Goal: Task Accomplishment & Management: Complete application form

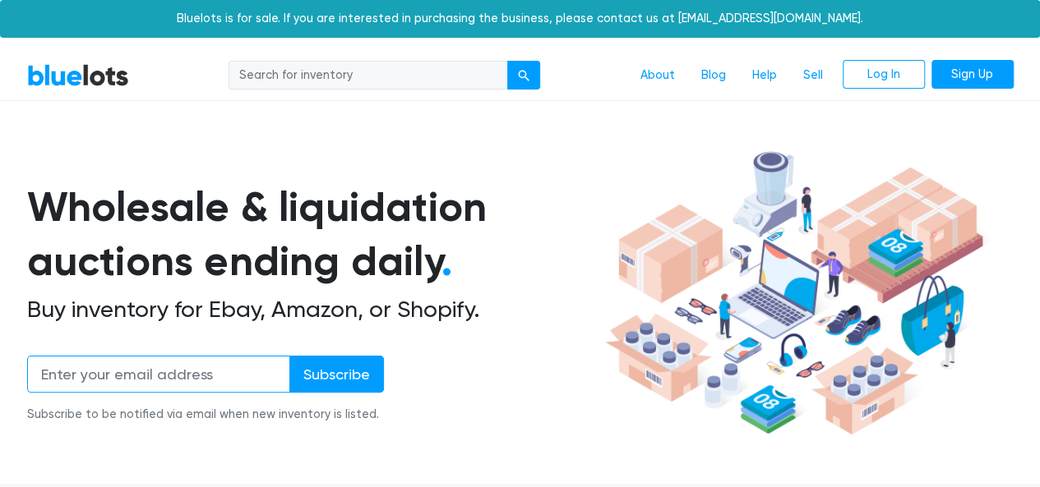
click at [199, 366] on input "email" at bounding box center [158, 374] width 263 height 37
click at [364, 98] on nav "BlueLots About Blog Help Sell Log In Sign Up" at bounding box center [520, 76] width 1040 height 50
click at [686, 81] on link "About" at bounding box center [657, 75] width 61 height 31
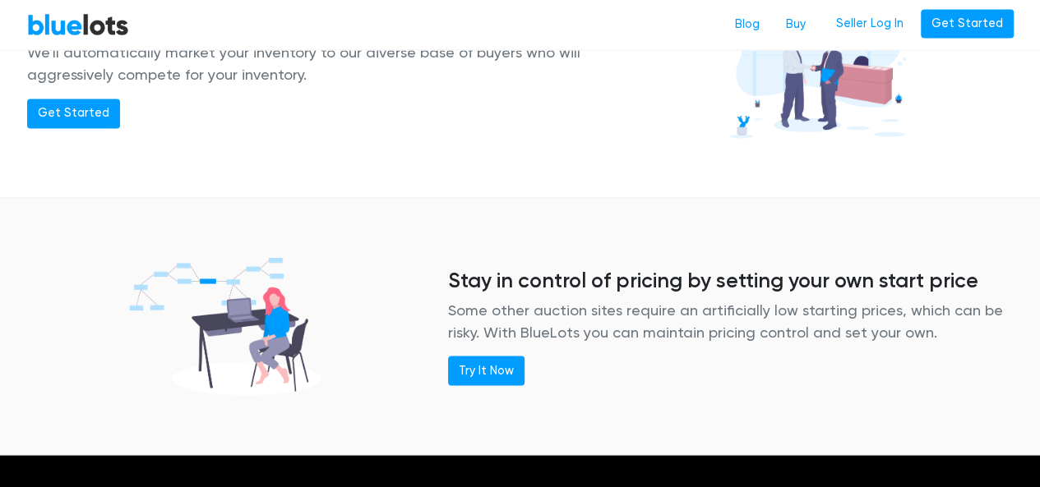
scroll to position [1480, 0]
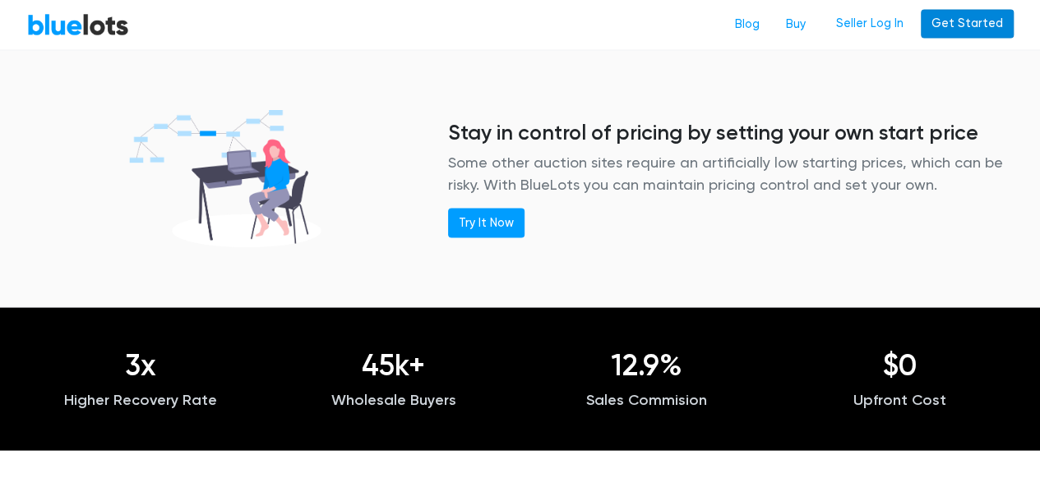
click at [982, 23] on link "Get Started" at bounding box center [967, 24] width 93 height 30
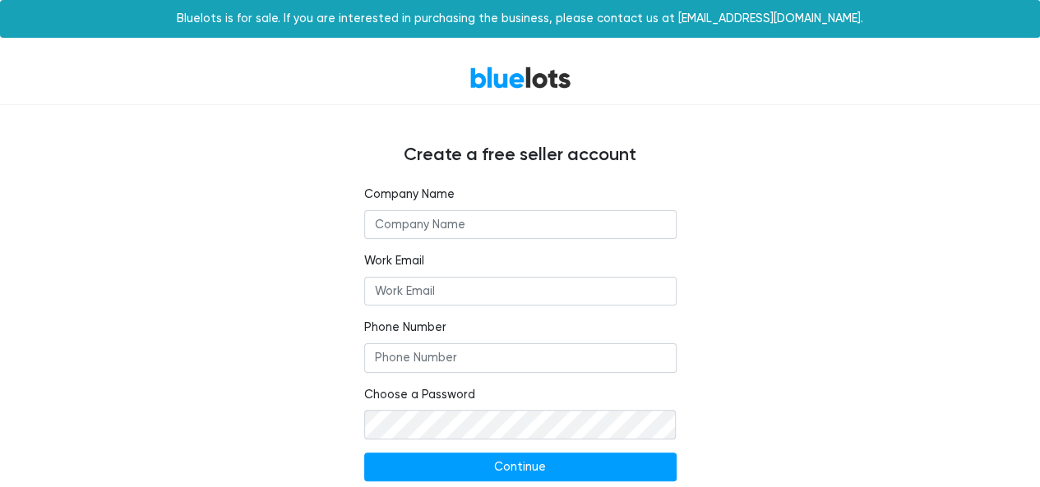
click at [524, 219] on input "text" at bounding box center [520, 225] width 312 height 30
type input "Northead Industrial Company Limited"
type input "[EMAIL_ADDRESS][DOMAIN_NAME]"
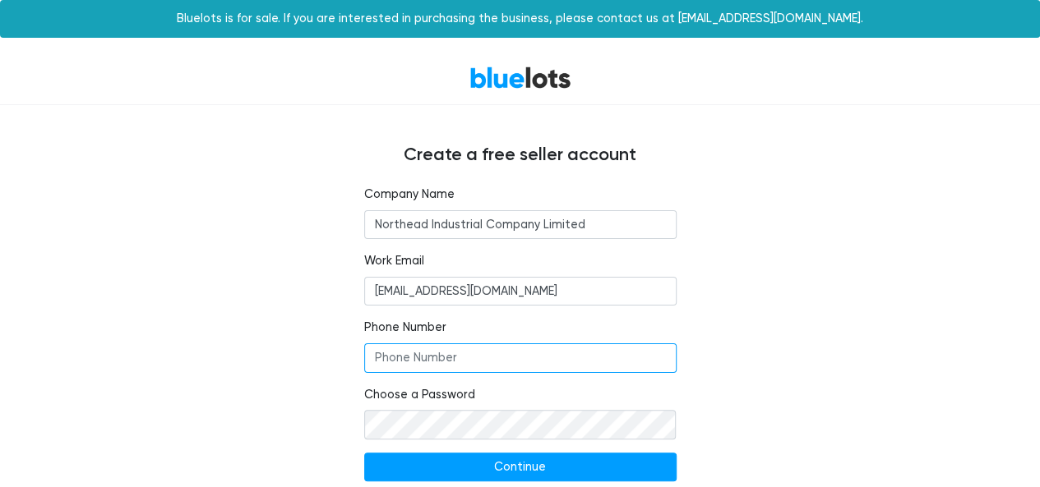
type input "075523460085"
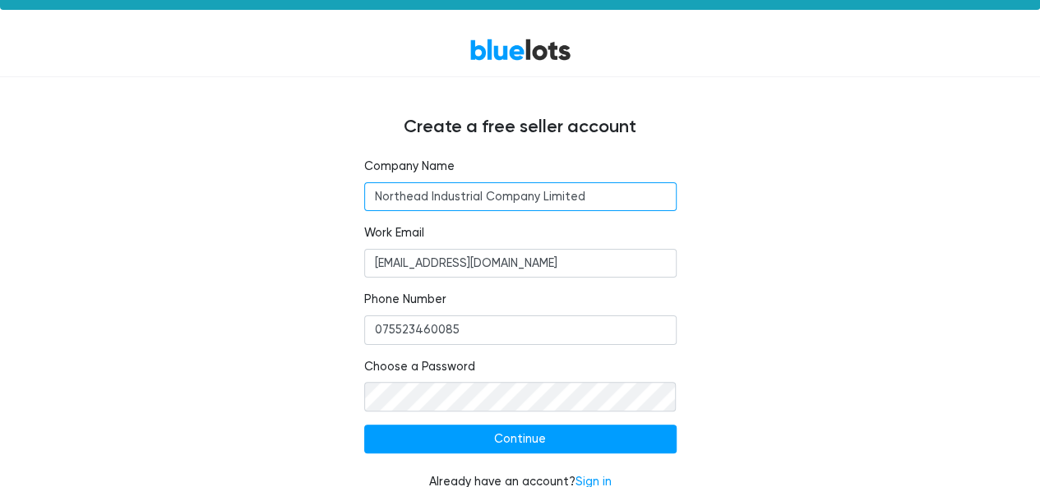
scroll to position [50, 0]
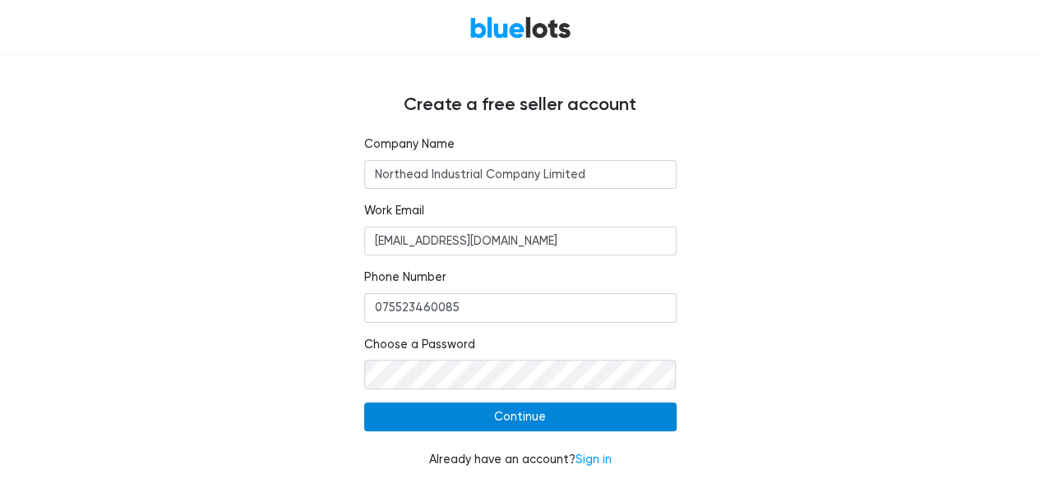
click at [513, 421] on input "Continue" at bounding box center [520, 418] width 312 height 30
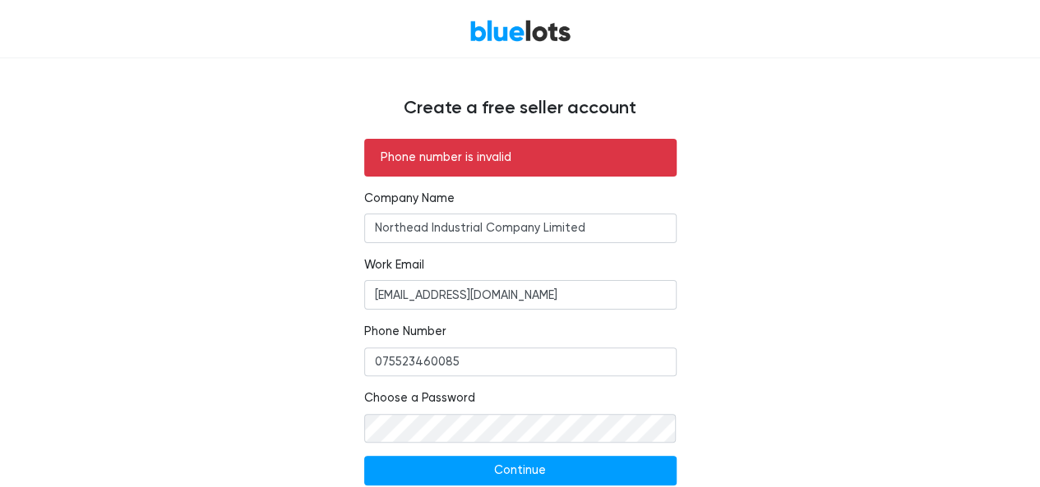
scroll to position [101, 0]
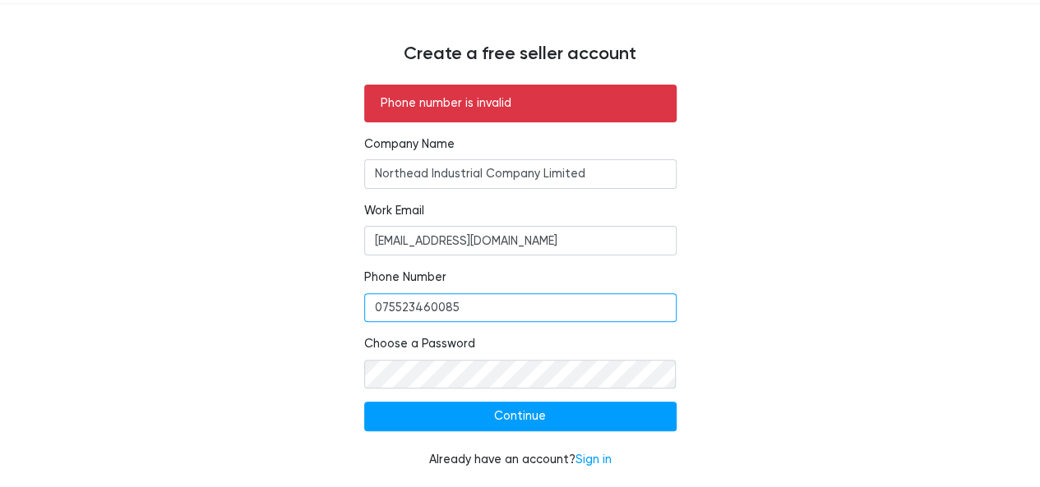
drag, startPoint x: 601, startPoint y: 312, endPoint x: 273, endPoint y: 311, distance: 328.0
click at [273, 311] on div "Phone number is invalid Company Name Northead Industrial Company Limited Work E…" at bounding box center [520, 287] width 1011 height 404
type input "08613148728481"
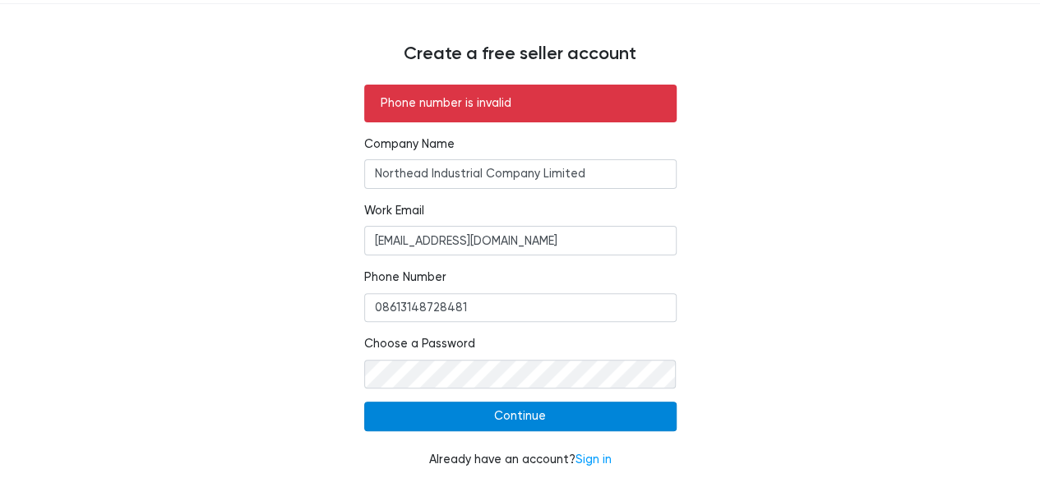
click at [520, 416] on input "Continue" at bounding box center [520, 417] width 312 height 30
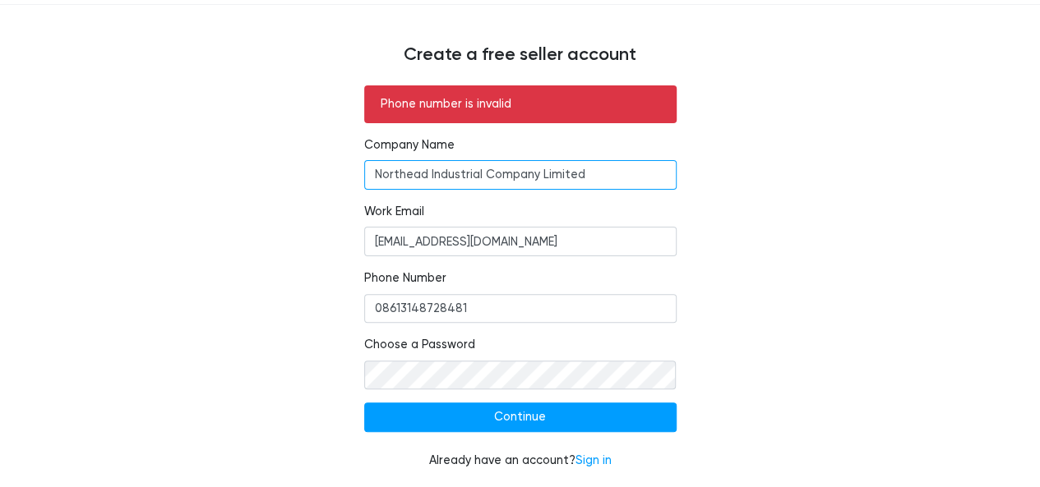
scroll to position [101, 0]
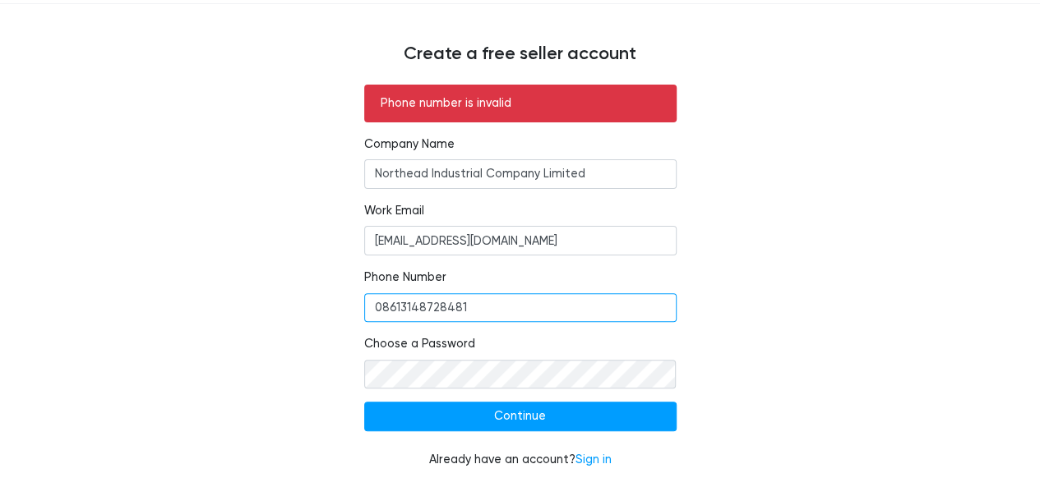
click at [391, 310] on input "08613148728481" at bounding box center [520, 308] width 312 height 30
drag, startPoint x: 381, startPoint y: 308, endPoint x: 354, endPoint y: 304, distance: 26.6
click at [354, 304] on div "Phone number is invalid Company Name Northead Industrial Company Limited Work E…" at bounding box center [520, 287] width 337 height 404
type input "8613148728481"
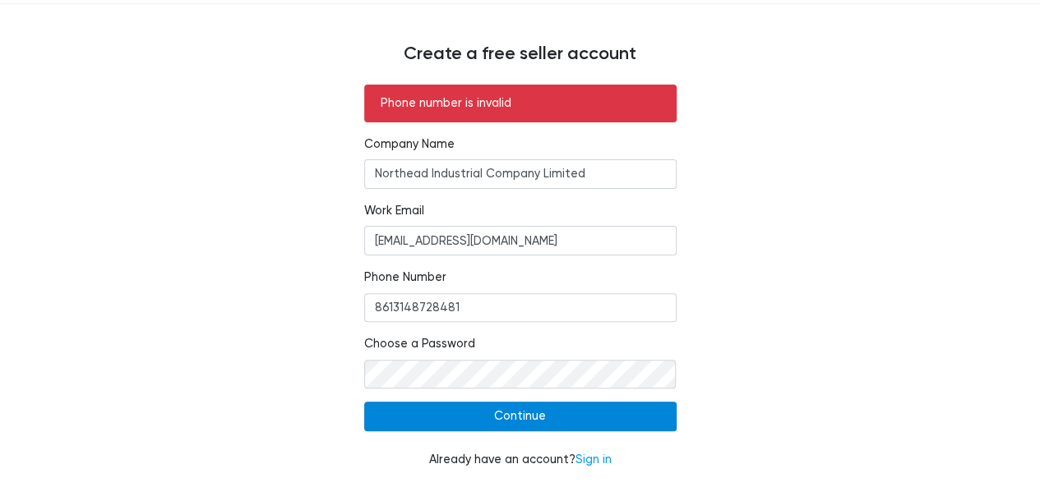
click at [478, 412] on input "Continue" at bounding box center [520, 417] width 312 height 30
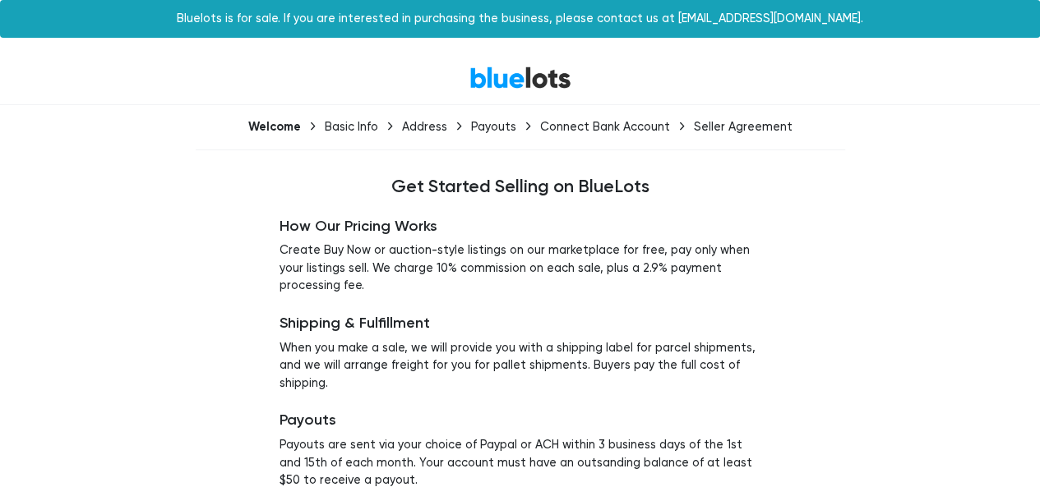
drag, startPoint x: 593, startPoint y: 356, endPoint x: 594, endPoint y: 344, distance: 11.6
click at [594, 349] on p "When you make a sale, we will provide you with a shipping label for parcel ship…" at bounding box center [519, 366] width 481 height 53
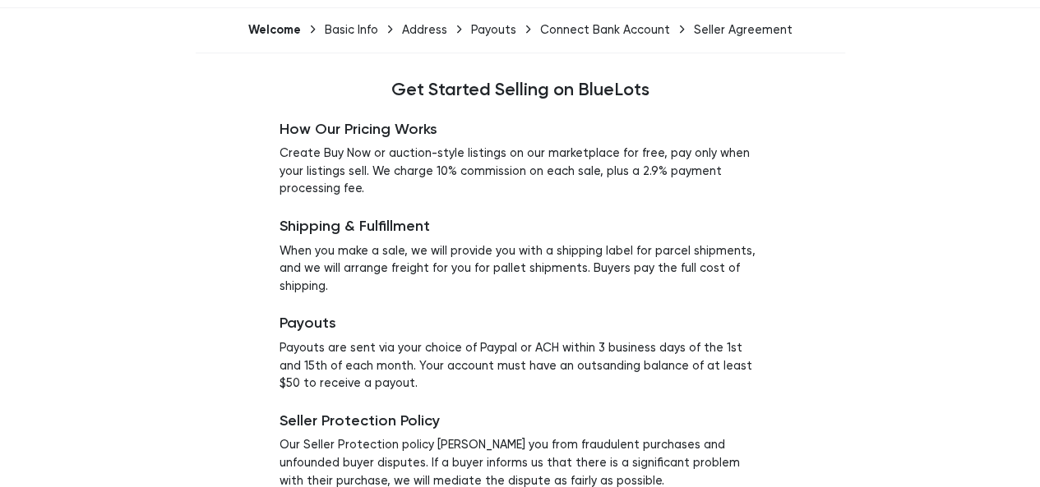
scroll to position [166, 0]
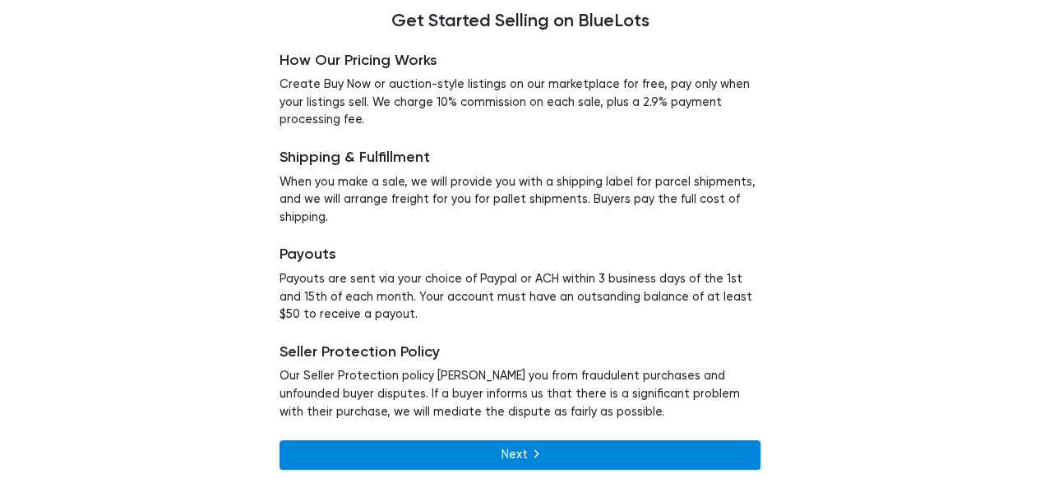
click at [487, 463] on link "Next" at bounding box center [519, 456] width 481 height 30
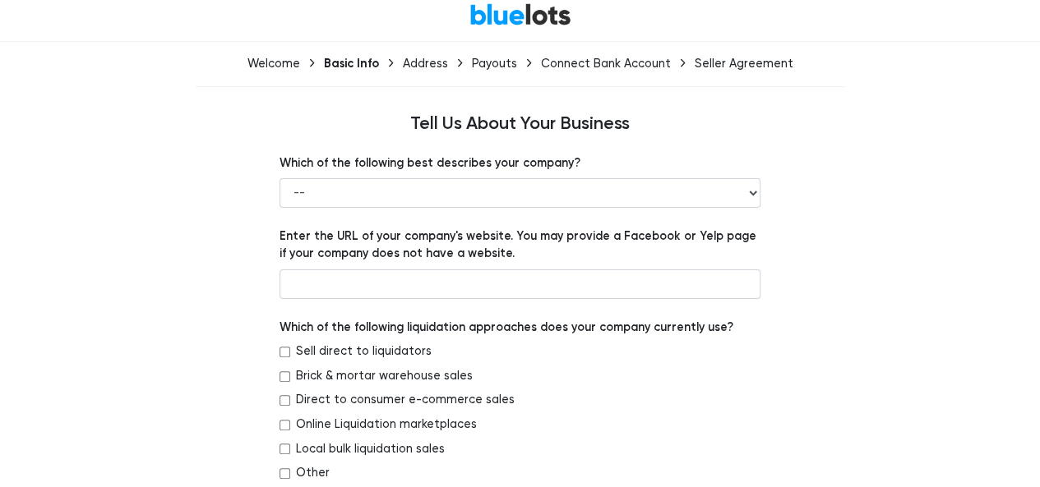
scroll to position [164, 0]
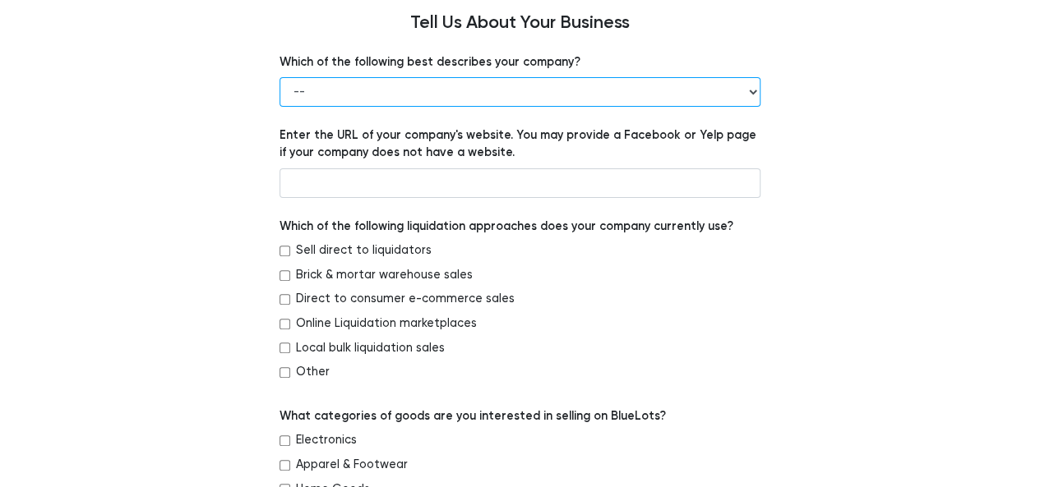
click at [750, 93] on select "-- Retailer Wholesaler Brand or Manufacturer Liquidator 3PL Other" at bounding box center [519, 92] width 481 height 30
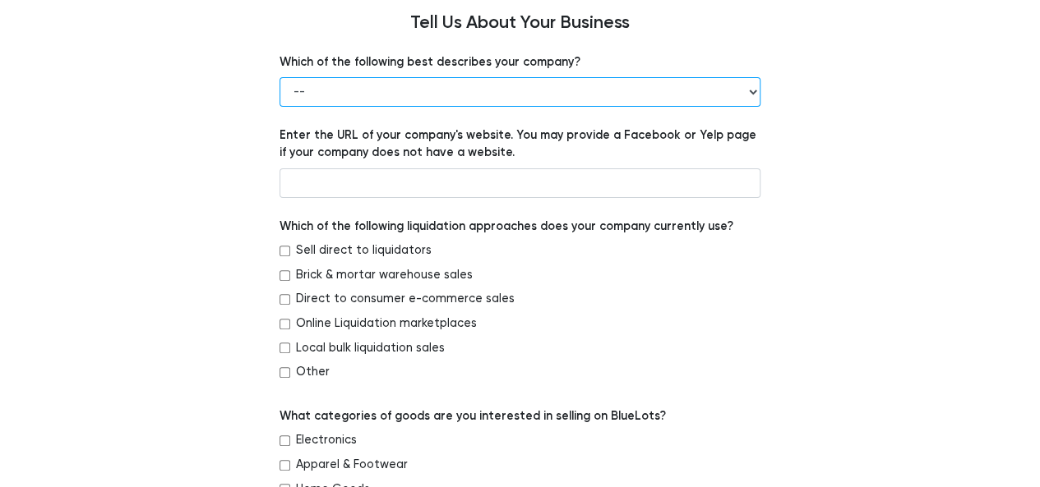
drag, startPoint x: 753, startPoint y: 89, endPoint x: 691, endPoint y: 105, distance: 64.6
click at [753, 89] on select "-- Retailer Wholesaler Brand or Manufacturer Liquidator 3PL Other" at bounding box center [519, 92] width 481 height 30
select select "Wholesaler"
click at [279, 77] on select "-- Retailer Wholesaler Brand or Manufacturer Liquidator 3PL Other" at bounding box center [519, 92] width 481 height 30
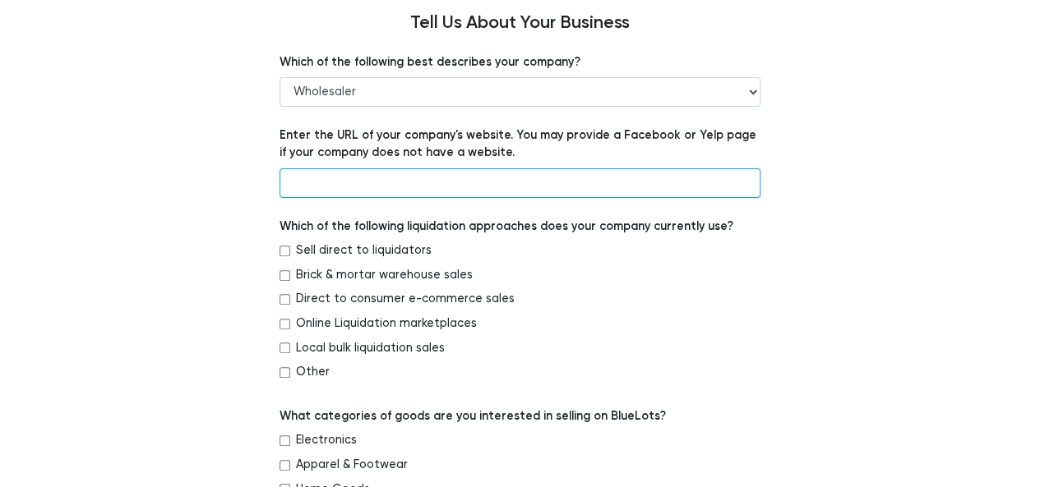
click at [444, 184] on input "text" at bounding box center [519, 184] width 481 height 30
click at [469, 183] on input "text" at bounding box center [519, 184] width 481 height 30
type input "www.colorfulworldstore.net"
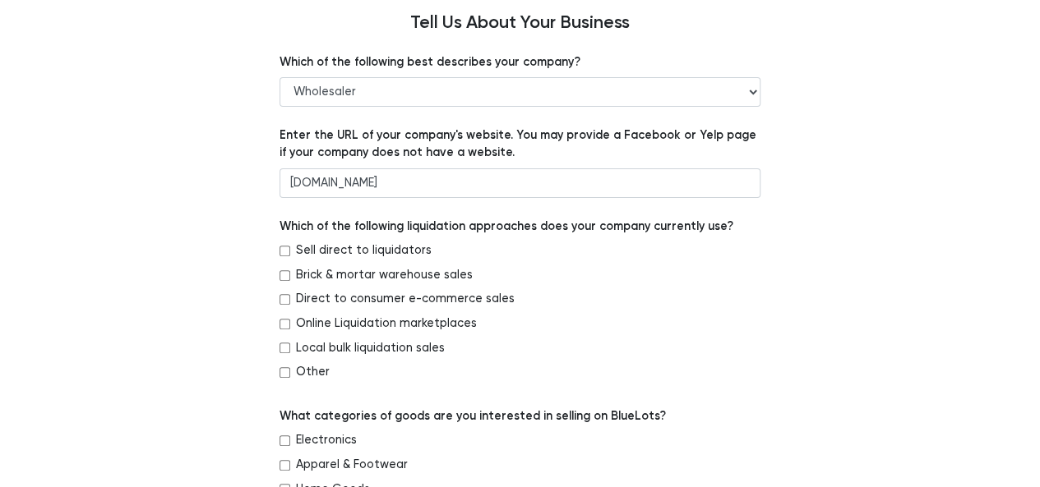
click at [307, 256] on label "Sell direct to liquidators" at bounding box center [364, 251] width 136 height 18
click at [290, 256] on input "Sell direct to liquidators" at bounding box center [284, 251] width 11 height 11
checkbox input "true"
click at [285, 280] on div "Brick & mortar warehouse sales" at bounding box center [519, 278] width 481 height 25
click at [284, 295] on input "Direct to consumer e-commerce sales" at bounding box center [284, 299] width 11 height 11
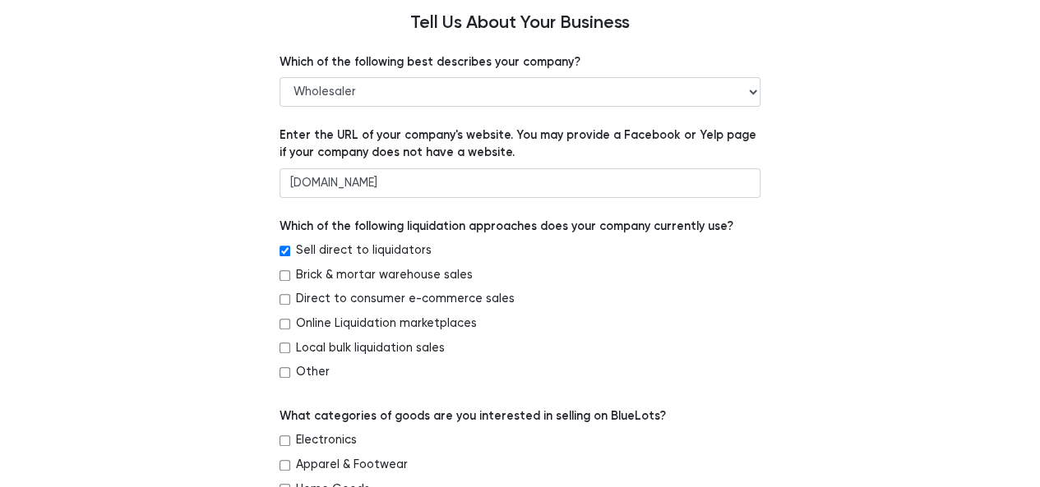
checkbox input "true"
click at [284, 277] on input "Brick & mortar warehouse sales" at bounding box center [284, 275] width 11 height 11
checkbox input "true"
click at [287, 321] on input "Online Liquidation marketplaces" at bounding box center [284, 324] width 11 height 11
checkbox input "true"
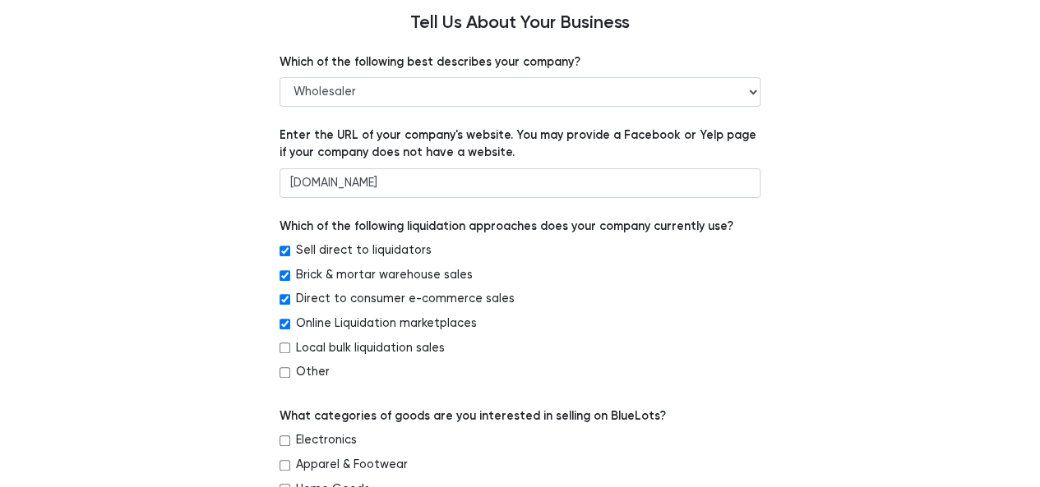
click at [284, 344] on input "Local bulk liquidation sales" at bounding box center [284, 348] width 11 height 11
checkbox input "true"
click at [286, 374] on input "Other" at bounding box center [284, 372] width 11 height 11
checkbox input "true"
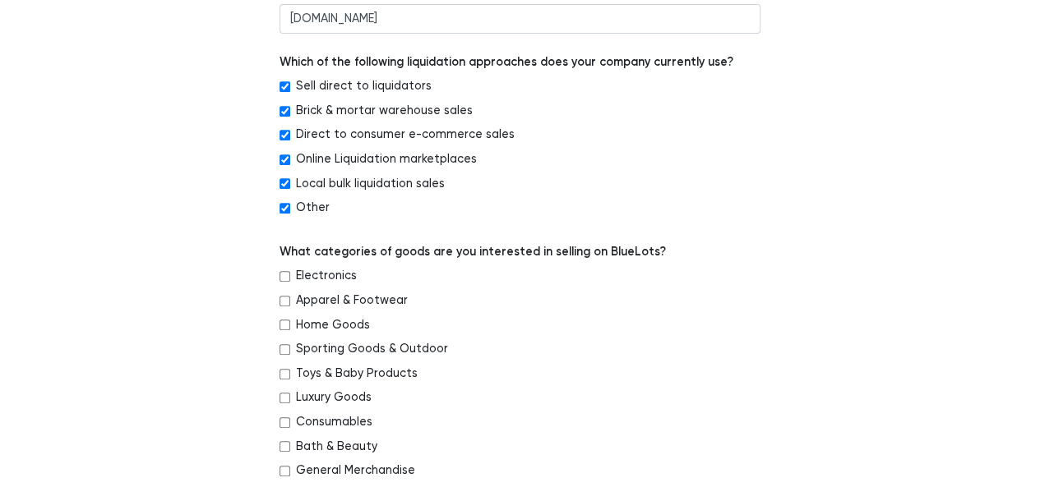
click at [280, 277] on input "Electronics" at bounding box center [284, 276] width 11 height 11
checkbox input "true"
click at [286, 299] on input "Apparel & Footwear" at bounding box center [284, 301] width 11 height 11
checkbox input "true"
click at [289, 328] on input "Home Goods" at bounding box center [284, 325] width 11 height 11
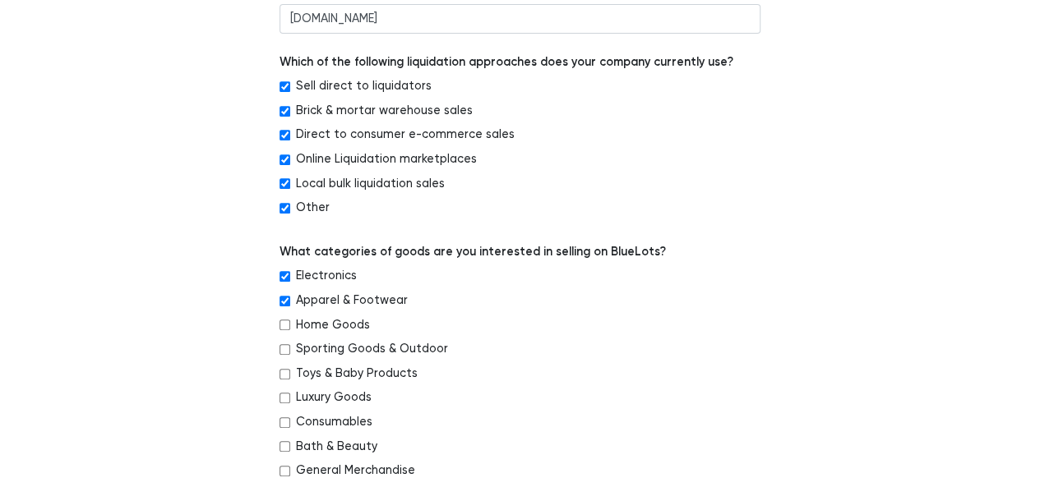
checkbox input "true"
click at [288, 358] on div "Sporting Goods & Outdoor" at bounding box center [519, 352] width 481 height 25
click at [280, 349] on input "Sporting Goods & Outdoor" at bounding box center [284, 349] width 11 height 11
checkbox input "true"
click at [283, 372] on input "Toys & Baby Products" at bounding box center [284, 374] width 11 height 11
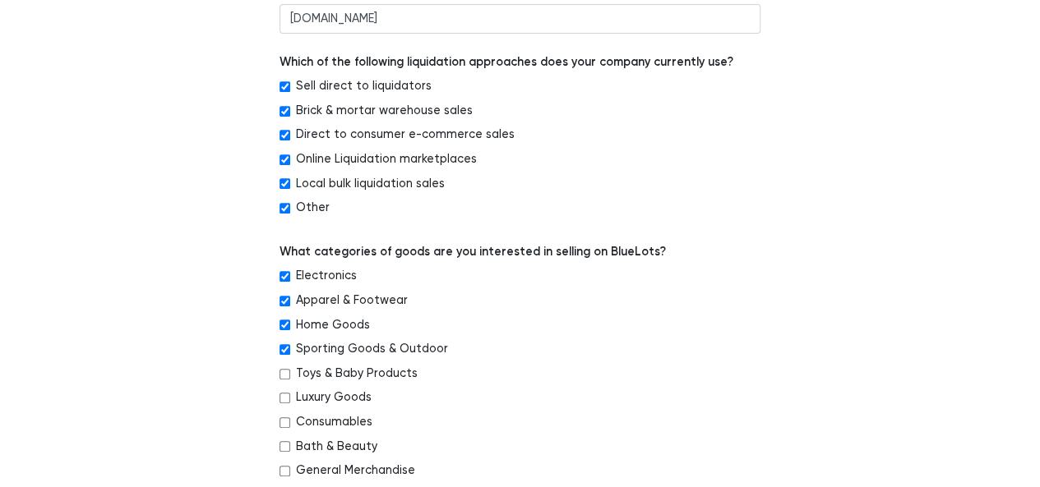
checkbox input "true"
click at [284, 395] on input "Luxury Goods" at bounding box center [284, 398] width 11 height 11
checkbox input "true"
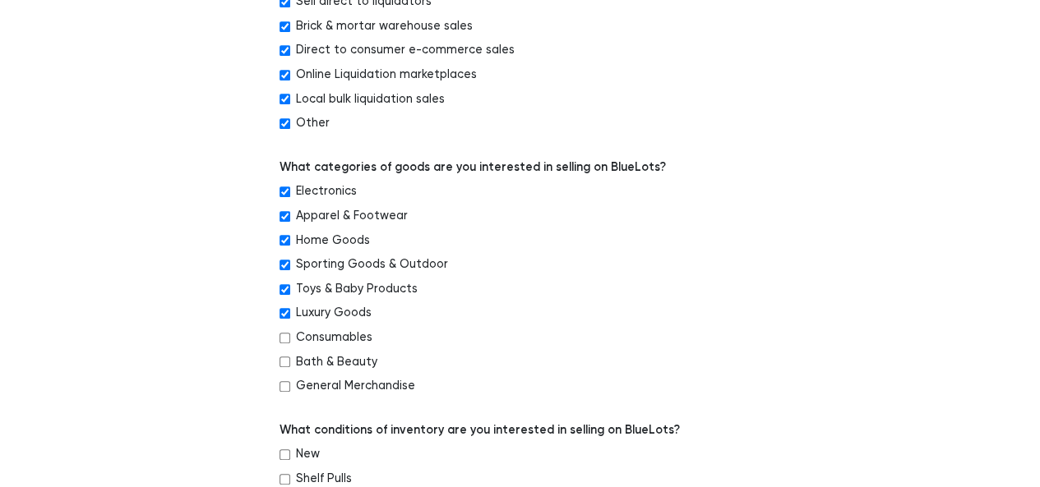
scroll to position [493, 0]
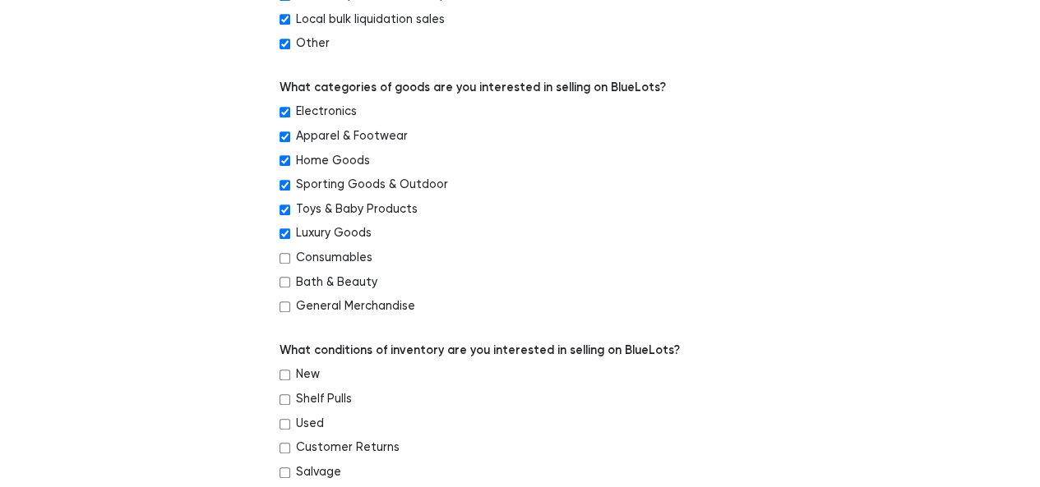
click at [284, 261] on input "Consumables" at bounding box center [284, 258] width 11 height 11
checkbox input "true"
click at [285, 284] on input "Bath & Beauty" at bounding box center [284, 282] width 11 height 11
checkbox input "true"
click at [287, 307] on input "General Merchandise" at bounding box center [284, 307] width 11 height 11
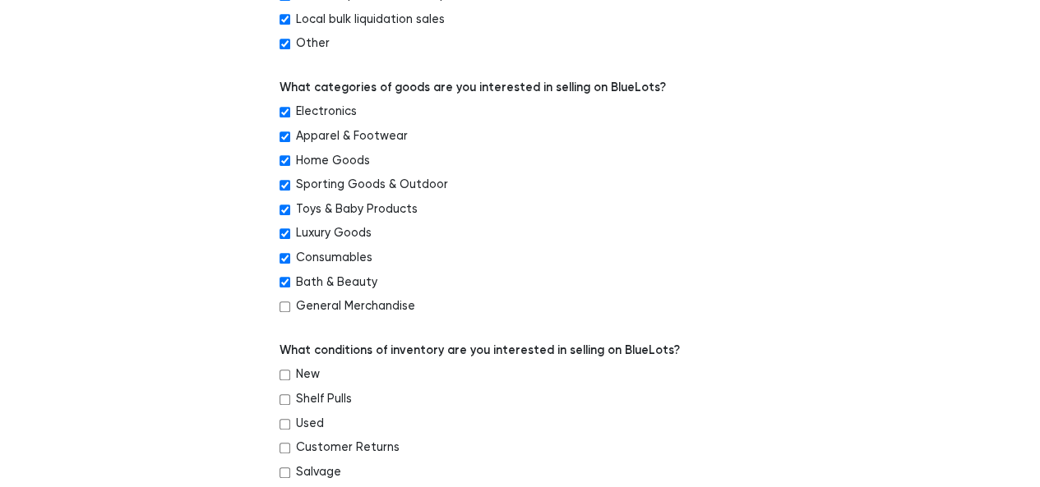
checkbox input "true"
click at [285, 374] on input "New" at bounding box center [284, 375] width 11 height 11
checkbox input "true"
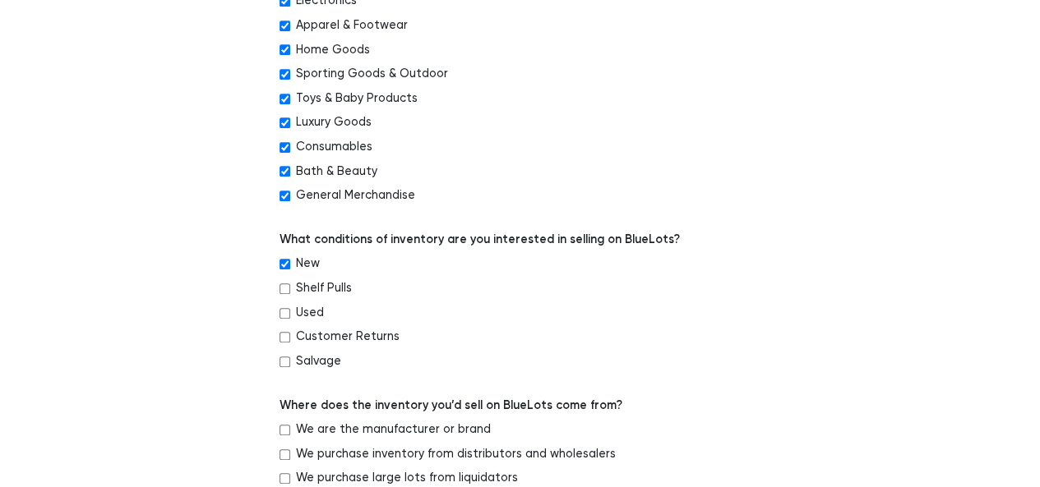
scroll to position [740, 0]
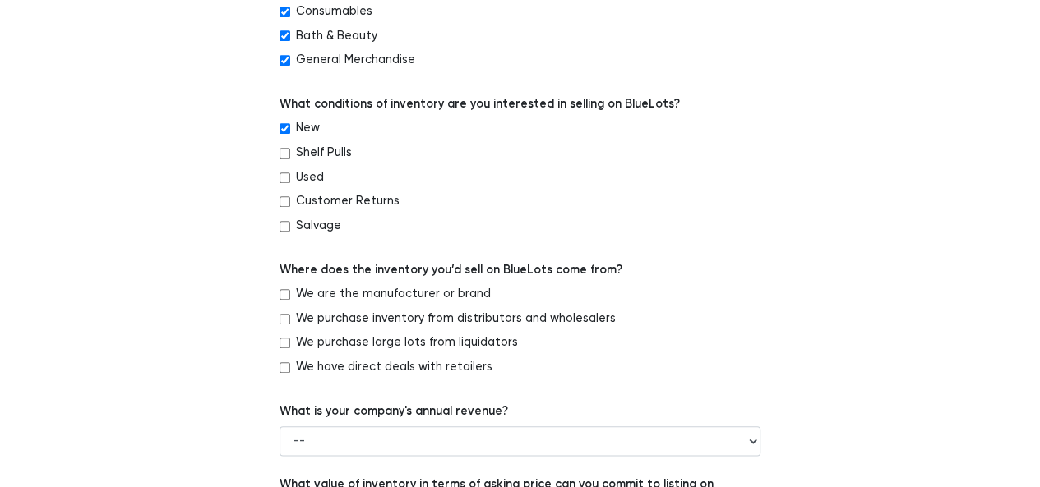
click at [285, 297] on input "We are the manufacturer or brand" at bounding box center [284, 294] width 11 height 11
checkbox input "true"
click at [264, 318] on div "Which of the following best describes your company? -- Retailer Wholesaler Bran…" at bounding box center [520, 174] width 1011 height 1392
click at [274, 316] on div "Which of the following best describes your company? -- Retailer Wholesaler Bran…" at bounding box center [520, 174] width 506 height 1392
click at [285, 344] on input "We purchase large lots from liquidators" at bounding box center [284, 343] width 11 height 11
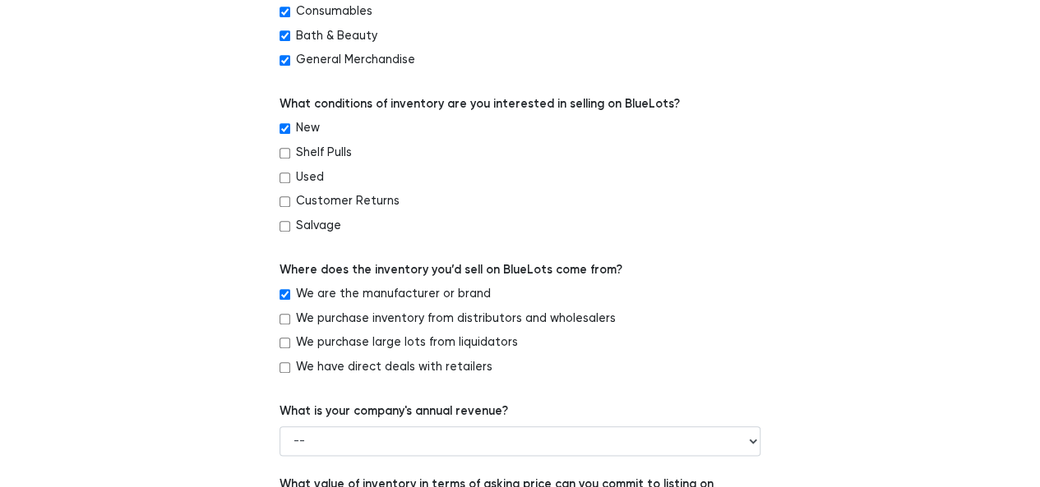
checkbox input "true"
click at [278, 317] on div "Which of the following best describes your company? -- Retailer Wholesaler Bran…" at bounding box center [520, 174] width 506 height 1392
click at [281, 358] on div "We have direct deals with retailers" at bounding box center [519, 370] width 481 height 25
click at [284, 364] on input "We have direct deals with retailers" at bounding box center [284, 368] width 11 height 11
checkbox input "true"
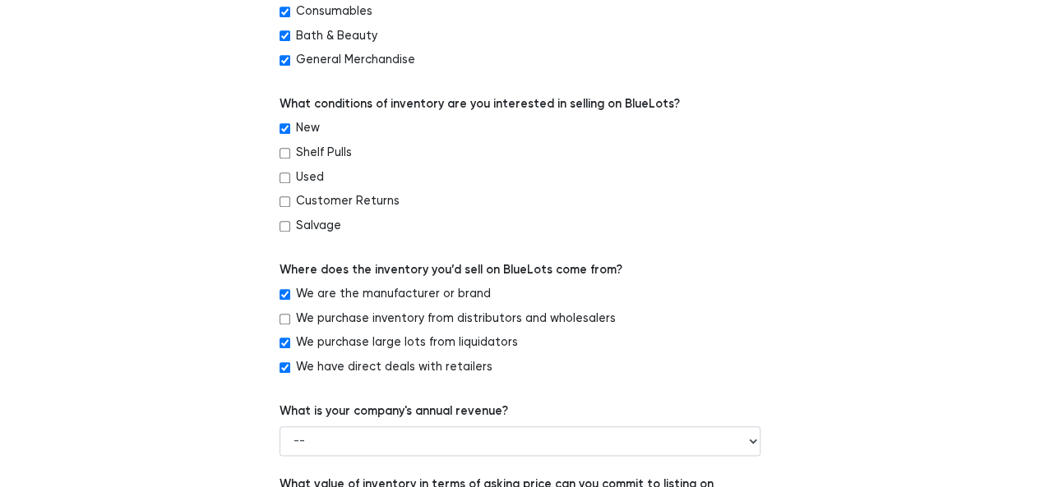
click at [286, 314] on input "We purchase inventory from distributors and wholesalers" at bounding box center [284, 319] width 11 height 11
checkbox input "true"
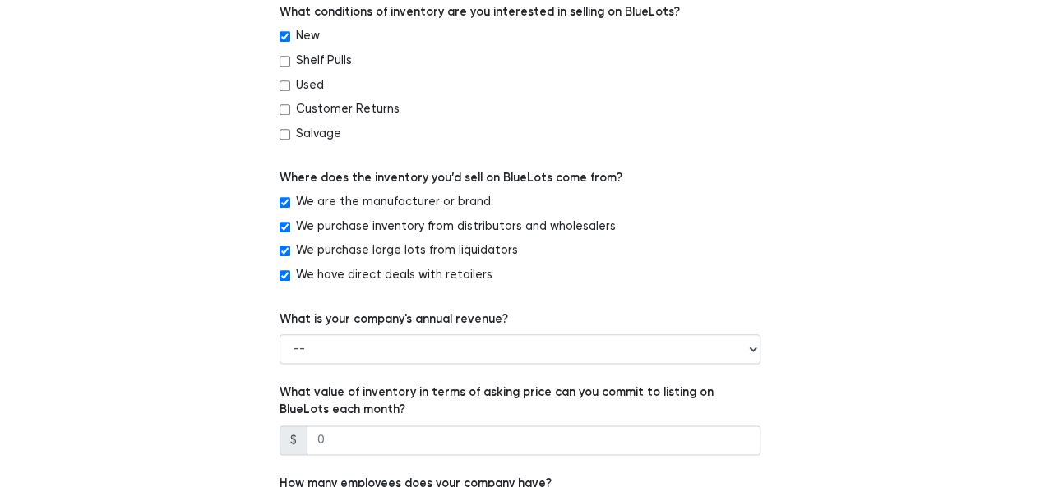
scroll to position [904, 0]
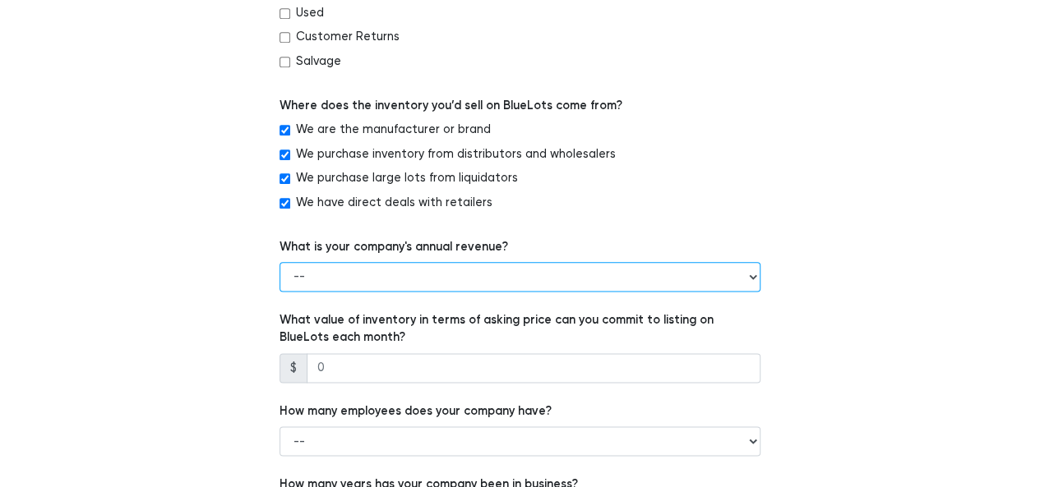
click at [755, 272] on select "-- Less than $100,000 $100,000 to $500,000 $500,000 to $1,000,000 $1,000,000 to…" at bounding box center [519, 277] width 481 height 30
select select "$500,000 to $1,000,000"
click at [279, 262] on select "-- Less than $100,000 $100,000 to $500,000 $500,000 to $1,000,000 $1,000,000 to…" at bounding box center [519, 277] width 481 height 30
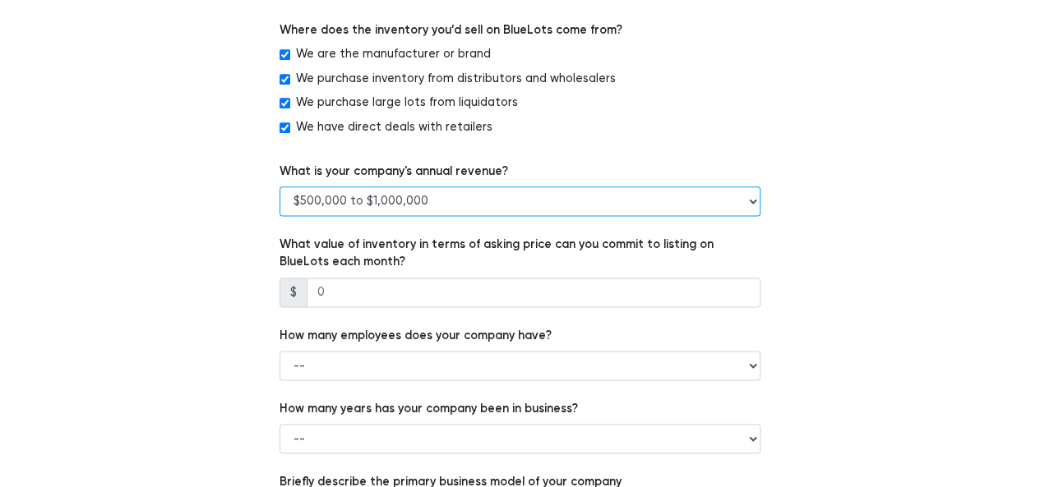
scroll to position [1069, 0]
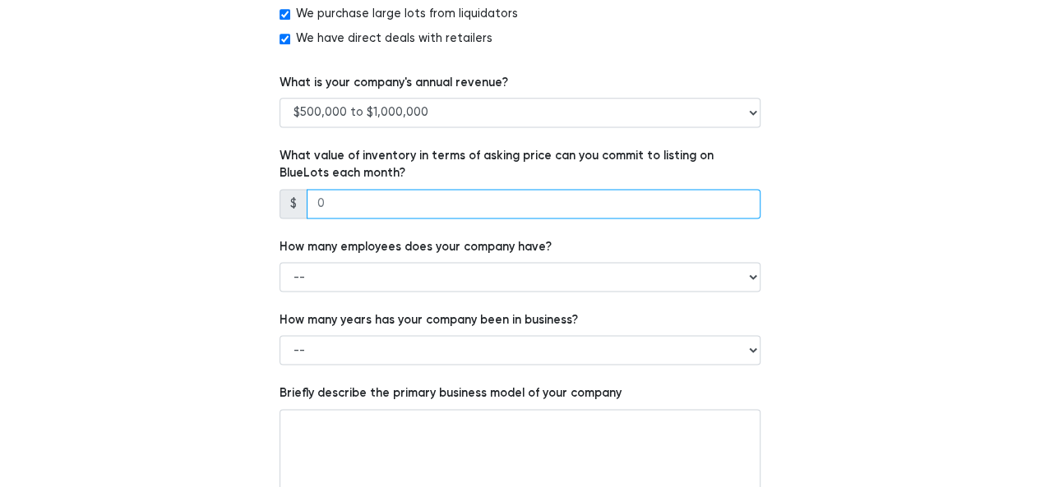
click at [569, 202] on input "number" at bounding box center [534, 204] width 454 height 30
drag, startPoint x: 694, startPoint y: 203, endPoint x: 684, endPoint y: 203, distance: 9.9
click at [684, 203] on input "number" at bounding box center [534, 204] width 454 height 30
type input "10000"
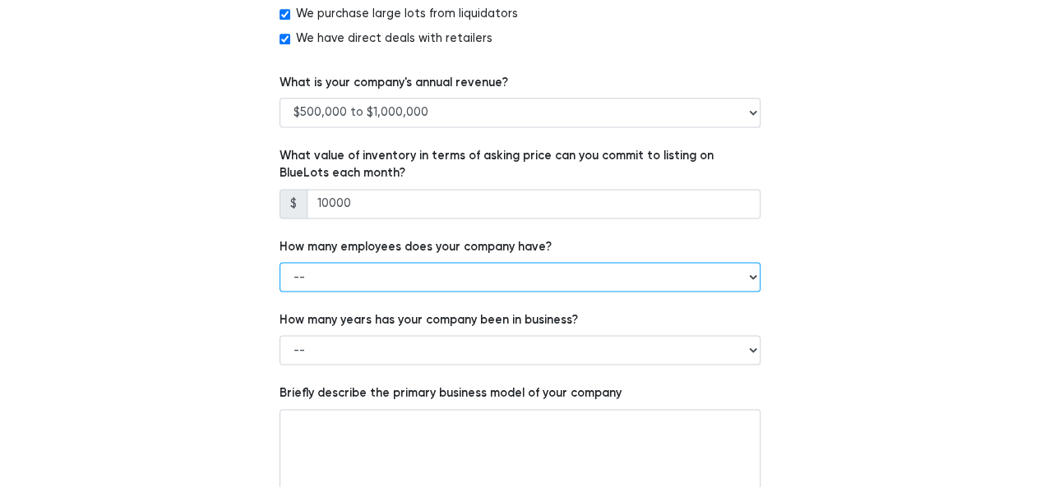
click at [644, 280] on select "-- 1 - 5 6 - 20 21 - 50 More than 50" at bounding box center [519, 277] width 481 height 30
select select "21 - 50"
click at [279, 262] on select "-- 1 - 5 6 - 20 21 - 50 More than 50" at bounding box center [519, 277] width 481 height 30
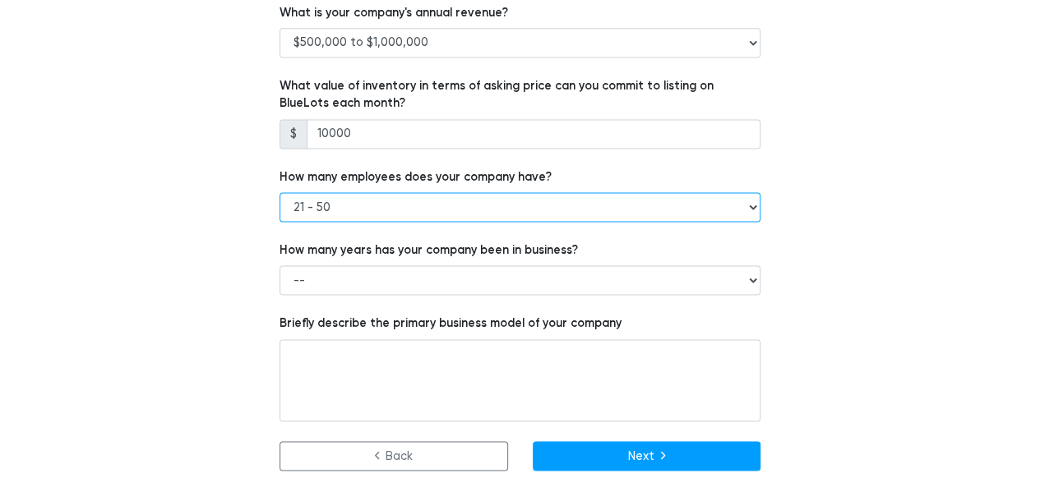
scroll to position [1139, 0]
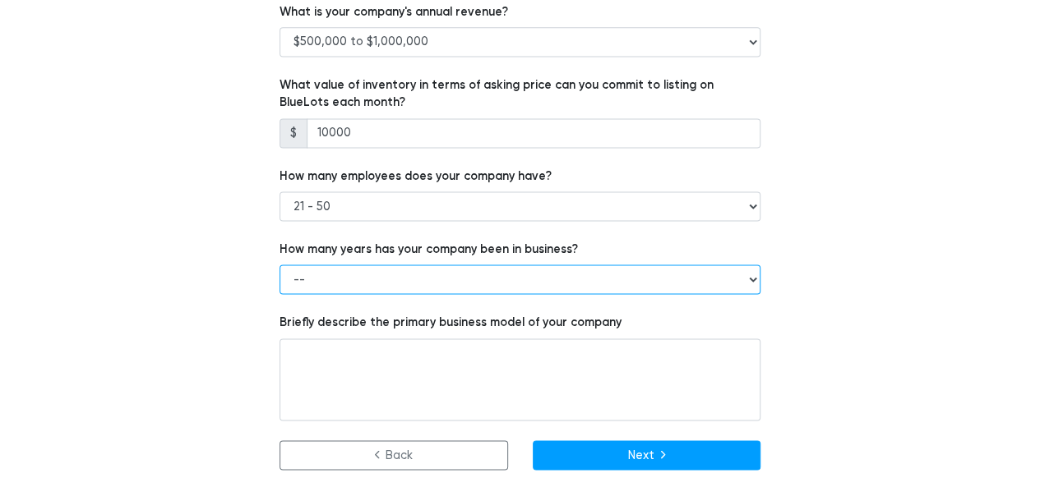
click at [546, 280] on select "-- Less than 1 year 1 to 3 years 4+ years" at bounding box center [519, 280] width 481 height 30
select select "4+ years"
click at [279, 265] on select "-- Less than 1 year 1 to 3 years 4+ years" at bounding box center [519, 280] width 481 height 30
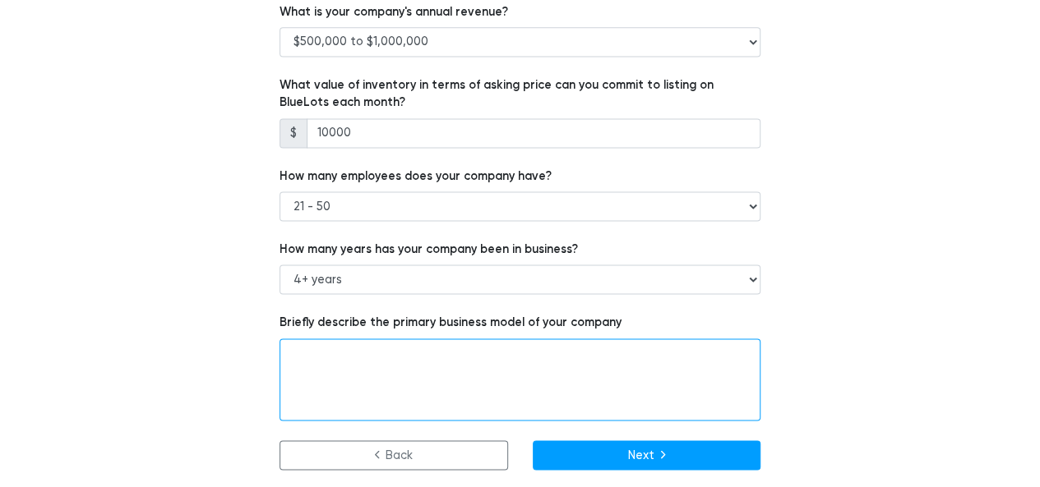
click at [506, 346] on textarea at bounding box center [519, 380] width 481 height 82
click at [545, 363] on textarea at bounding box center [519, 380] width 481 height 82
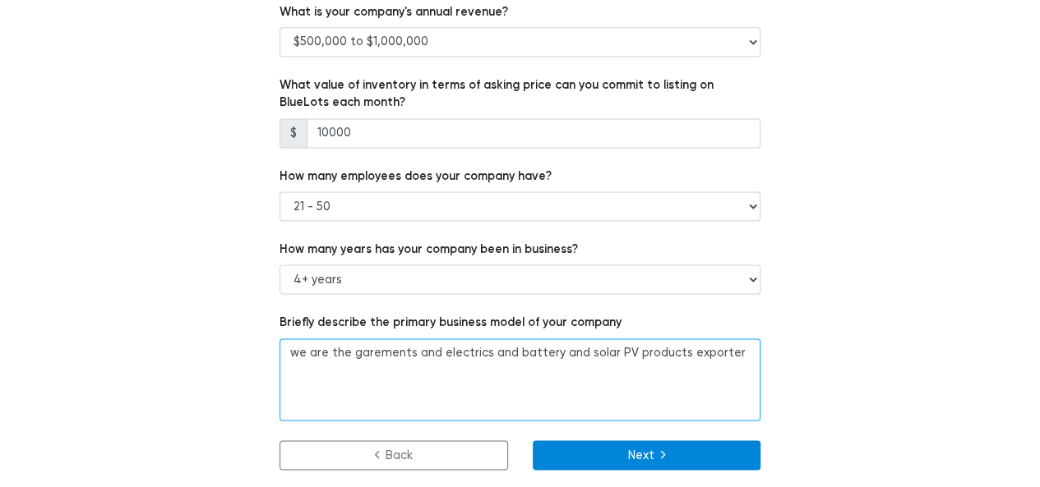
type textarea "we are the garements and electrics and battery and solar PV products exporter"
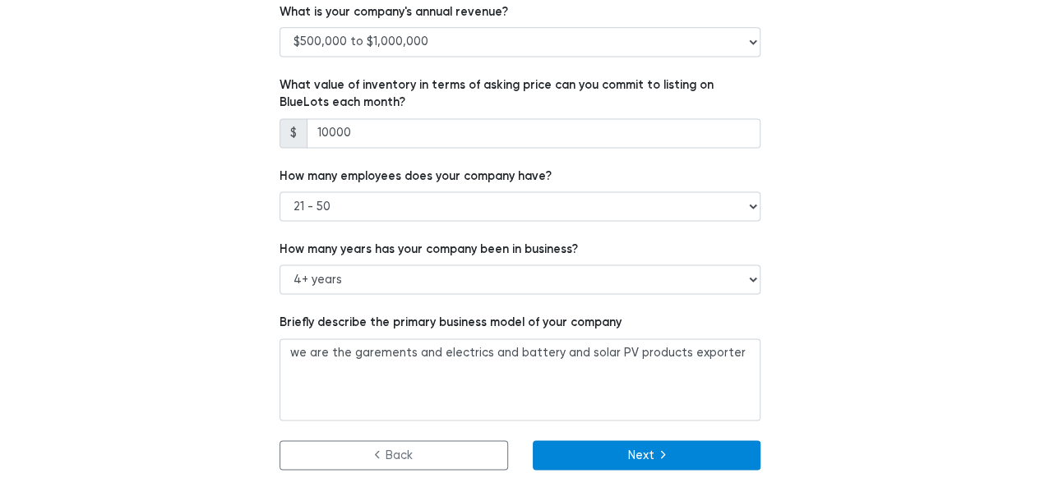
click at [633, 463] on button "Next" at bounding box center [647, 456] width 229 height 30
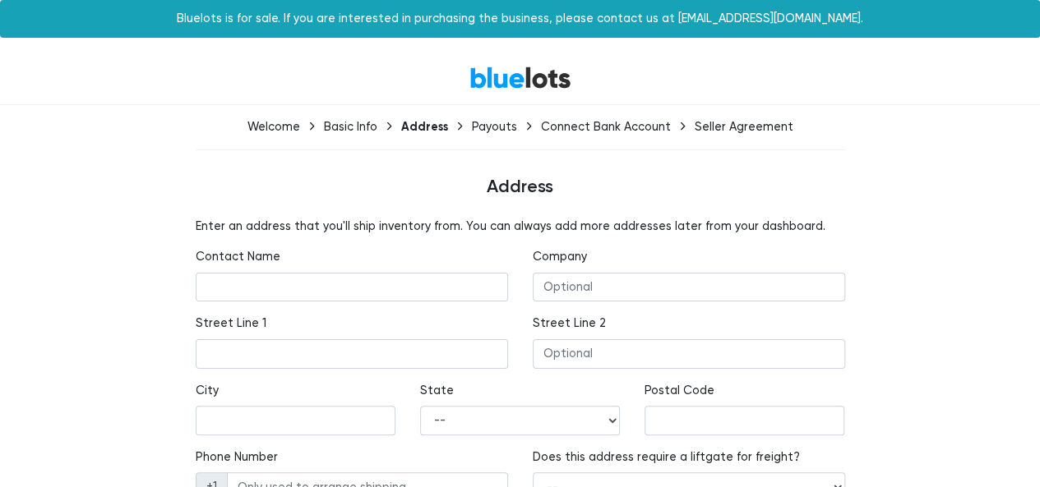
click at [469, 282] on input "text" at bounding box center [352, 288] width 312 height 30
type input "[PERSON_NAME]"
type input "Northead Industrial Company Limited"
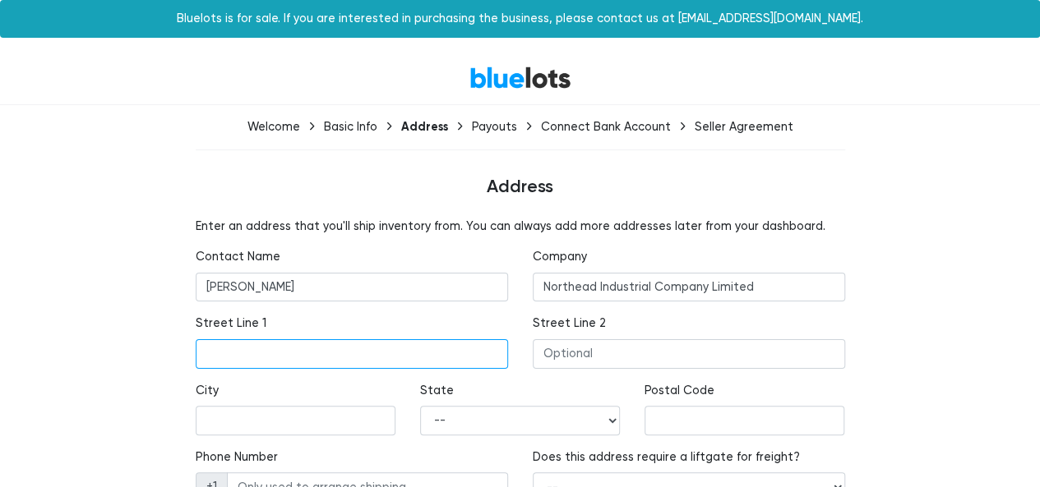
type input "Room#501, 5th F- C, [PERSON_NAME][GEOGRAPHIC_DATA], [GEOGRAPHIC_DATA] Community,"
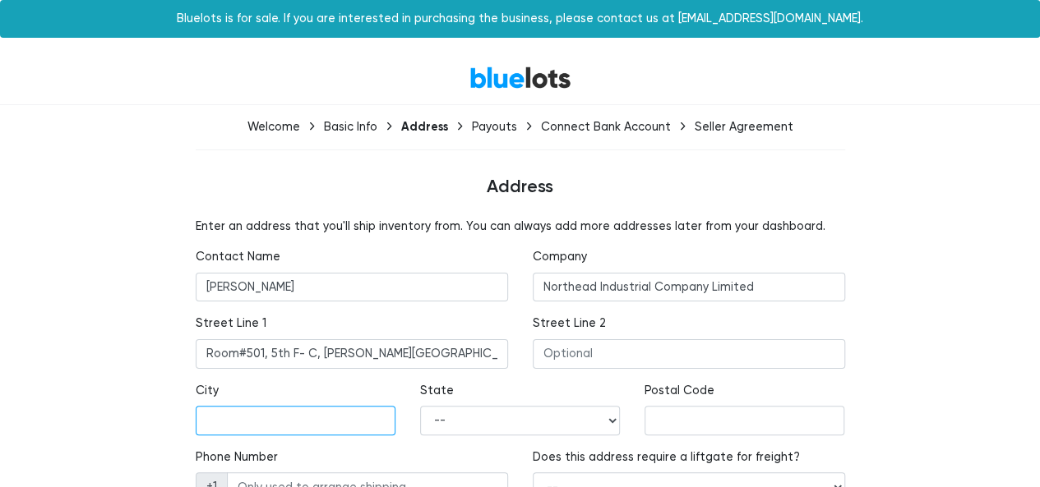
type input "SHENZHEN"
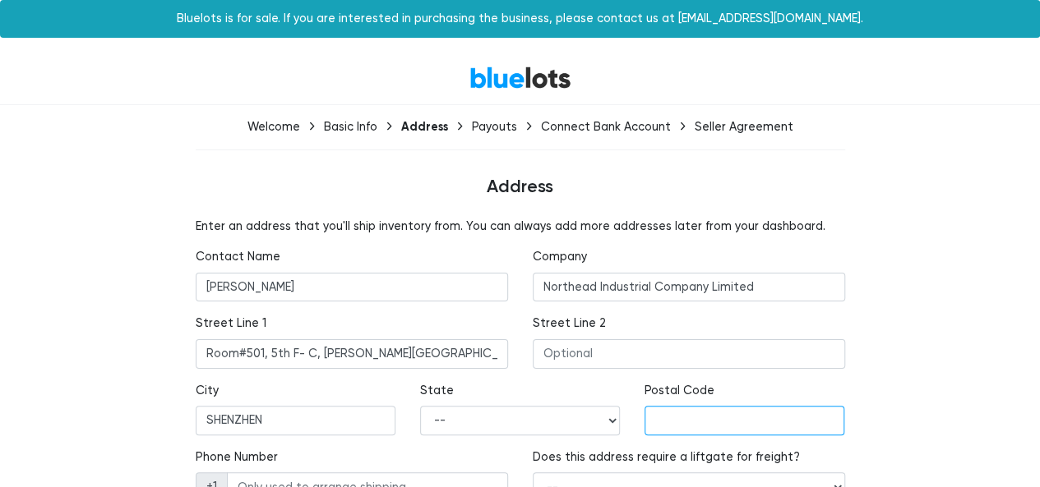
type input "51800"
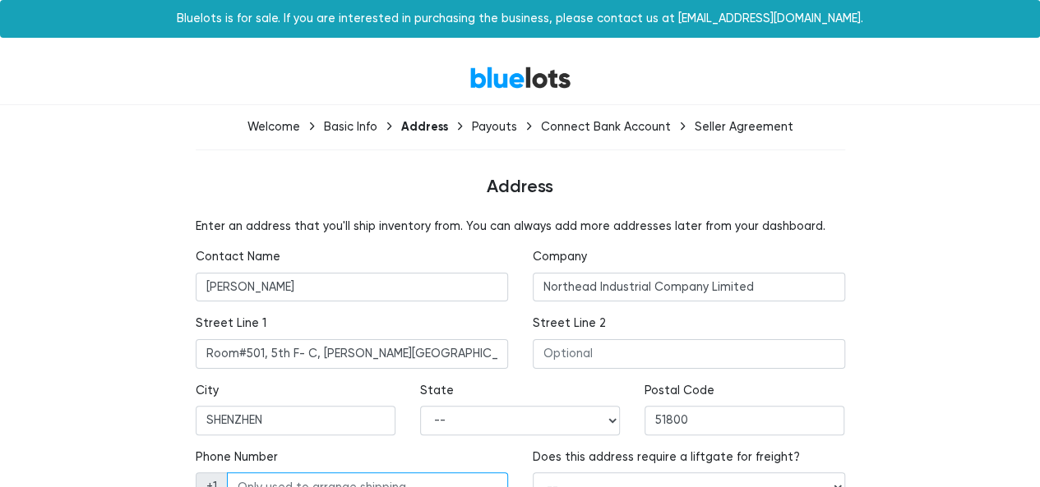
type input "13148728481"
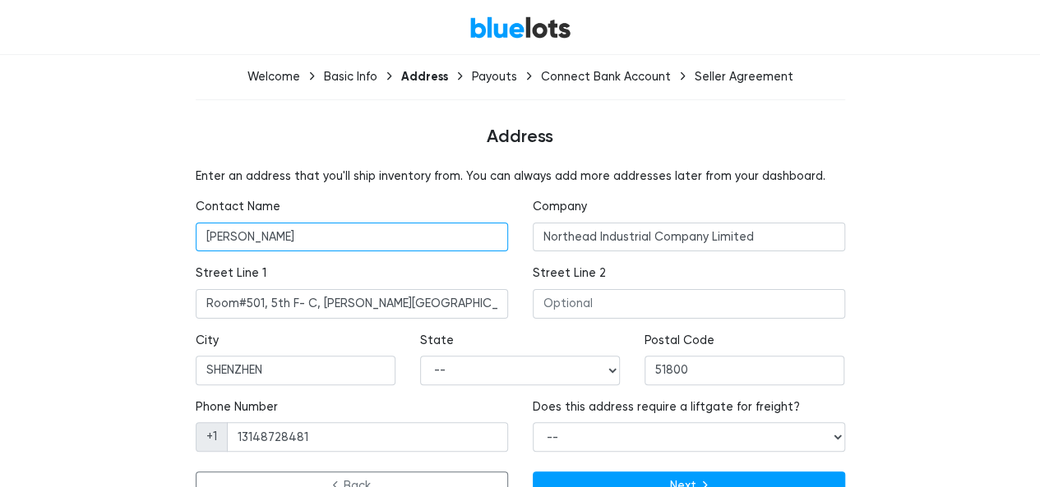
scroll to position [89, 0]
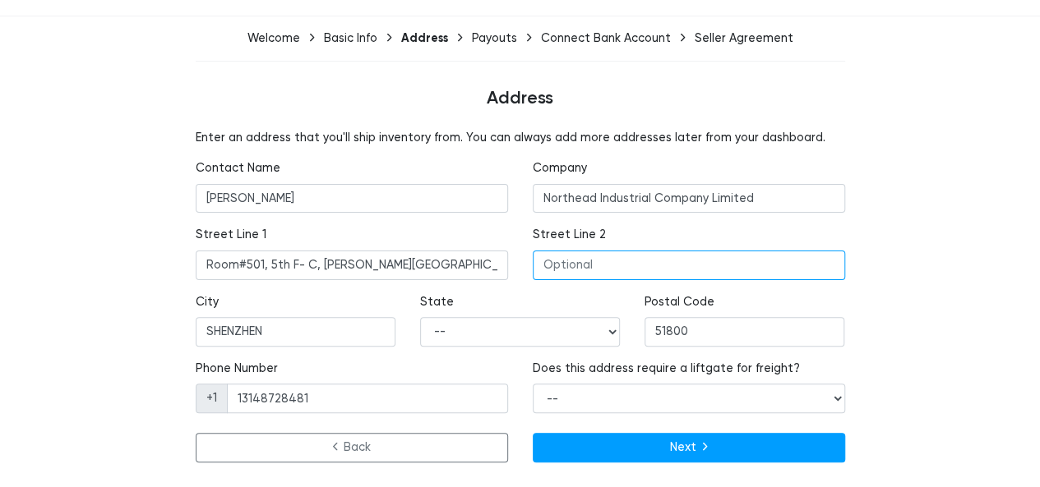
click at [648, 275] on input "text" at bounding box center [689, 266] width 312 height 30
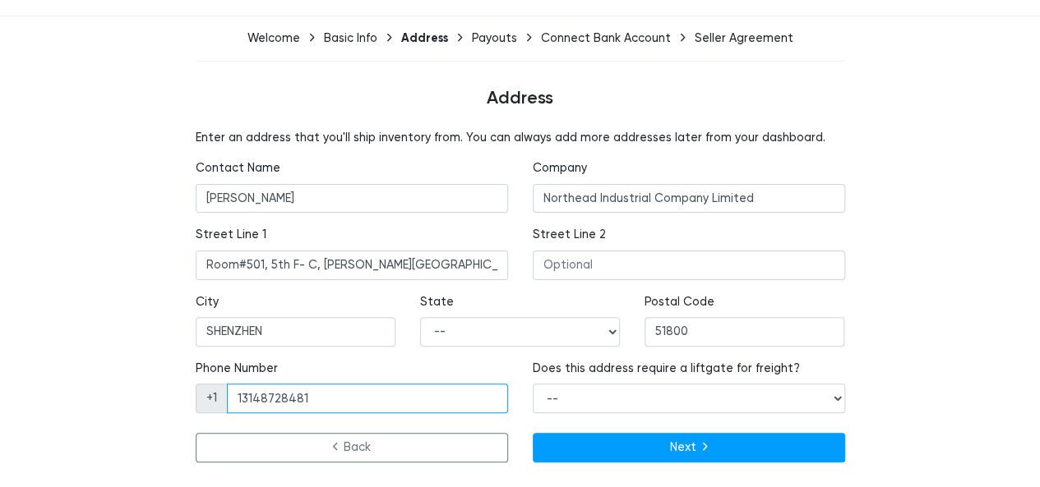
click at [256, 406] on input "13148728481" at bounding box center [367, 399] width 281 height 30
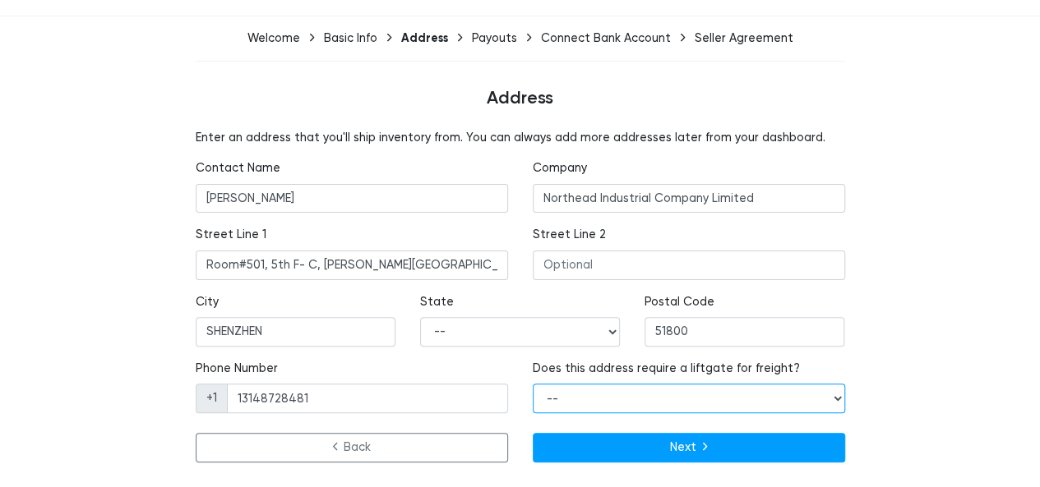
click at [709, 404] on select "-- Yes No" at bounding box center [689, 399] width 312 height 30
select select "true"
click at [533, 384] on select "-- Yes No" at bounding box center [689, 399] width 312 height 30
click at [935, 353] on div "Enter an address that you'll ship inventory from. You can always add more addre…" at bounding box center [520, 299] width 1011 height 340
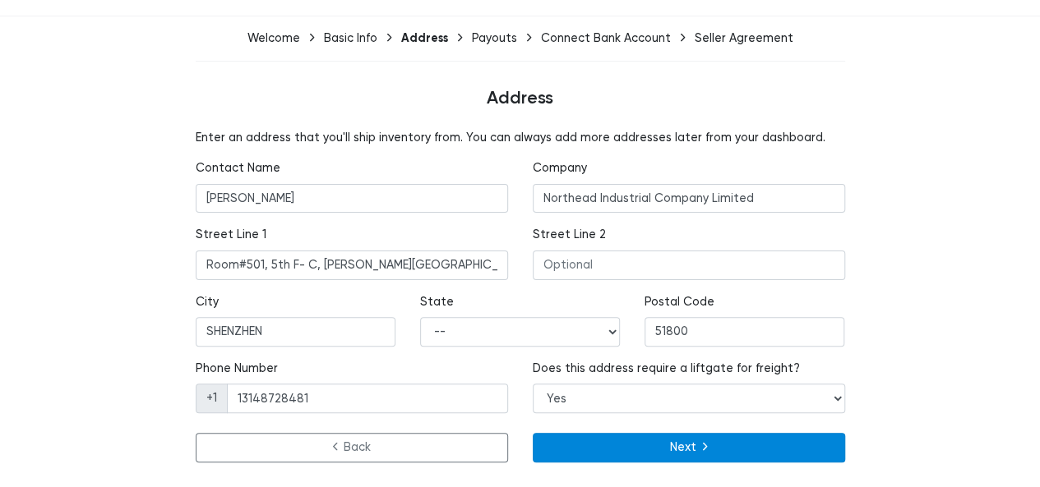
click at [709, 453] on button "Next" at bounding box center [689, 448] width 312 height 30
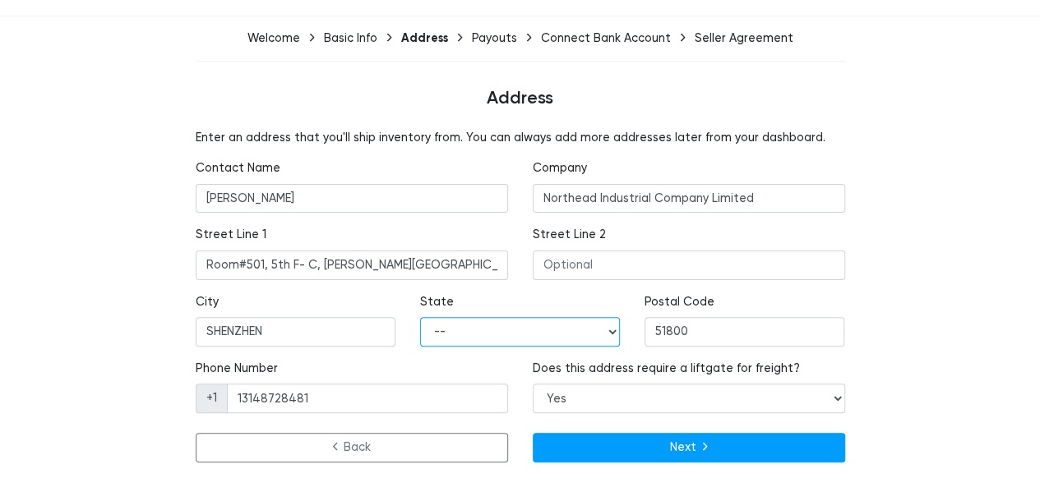
click at [536, 326] on select "-- Alabama Alaska Arizona Arkansas California Colorado Connecticut Delaware Dis…" at bounding box center [520, 332] width 200 height 30
select select "AK"
click at [420, 317] on select "-- Alabama Alaska Arizona Arkansas California Colorado Connecticut Delaware Dis…" at bounding box center [520, 332] width 200 height 30
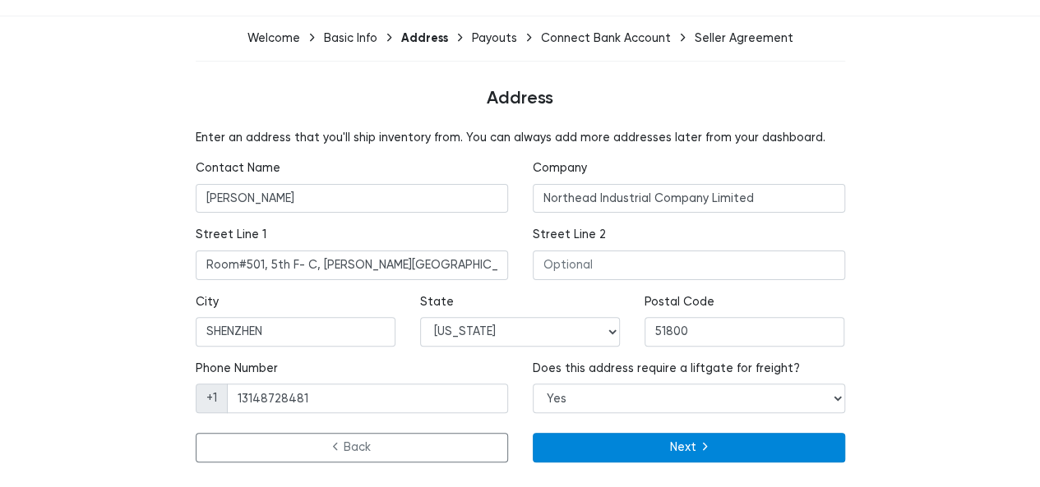
click at [617, 443] on button "Next" at bounding box center [689, 448] width 312 height 30
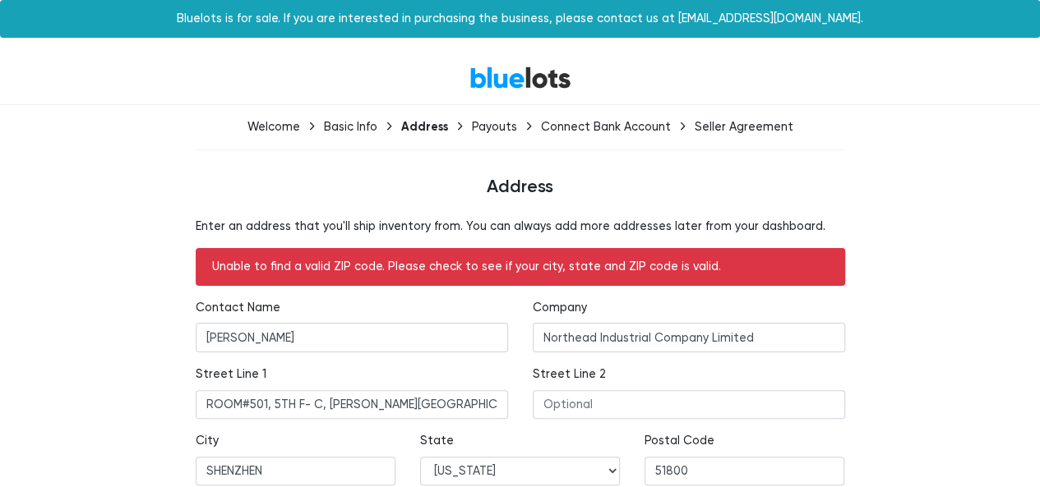
click at [762, 366] on div "Street Line 2" at bounding box center [689, 392] width 312 height 53
click at [945, 360] on div "Enter an address that you'll ship inventory from. You can always add more addre…" at bounding box center [520, 413] width 1011 height 391
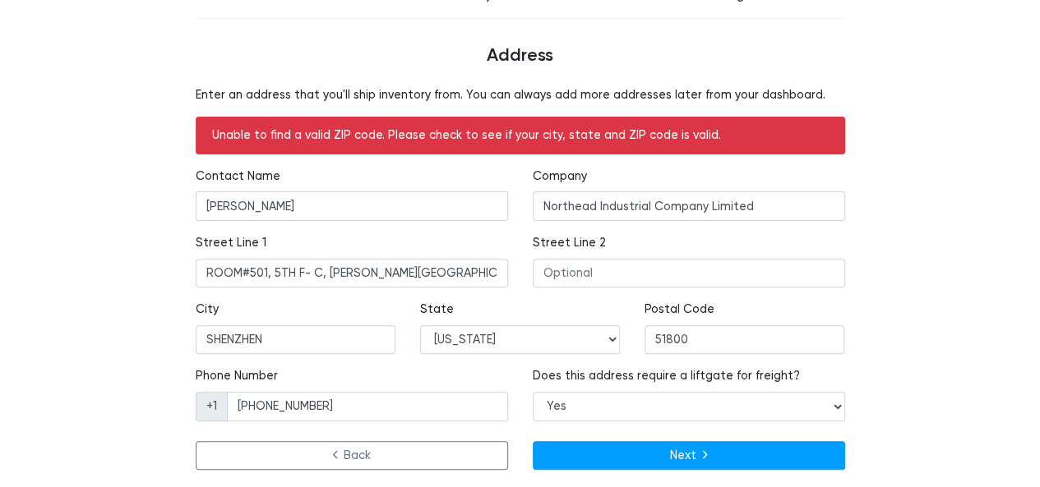
scroll to position [139, 0]
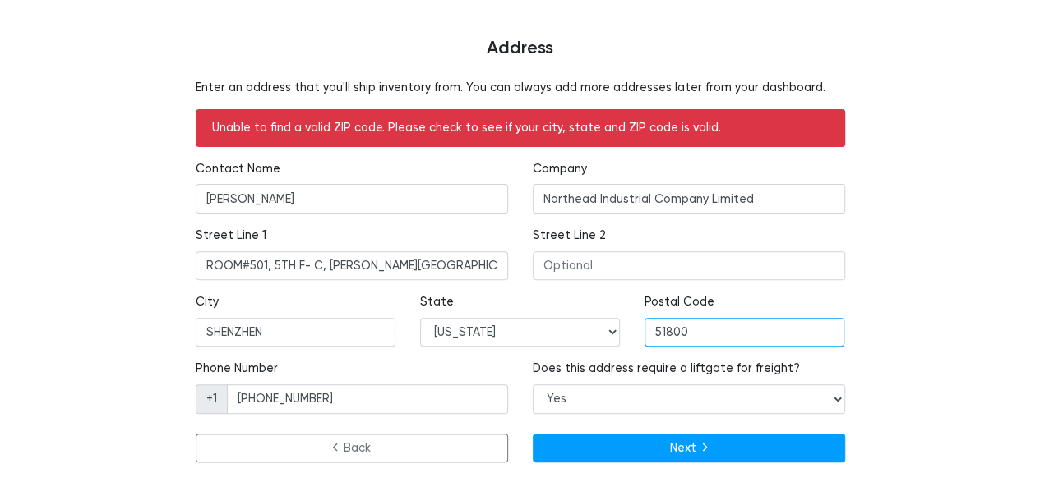
drag, startPoint x: 697, startPoint y: 335, endPoint x: 653, endPoint y: 334, distance: 44.4
click at [697, 334] on input "51800" at bounding box center [744, 333] width 200 height 30
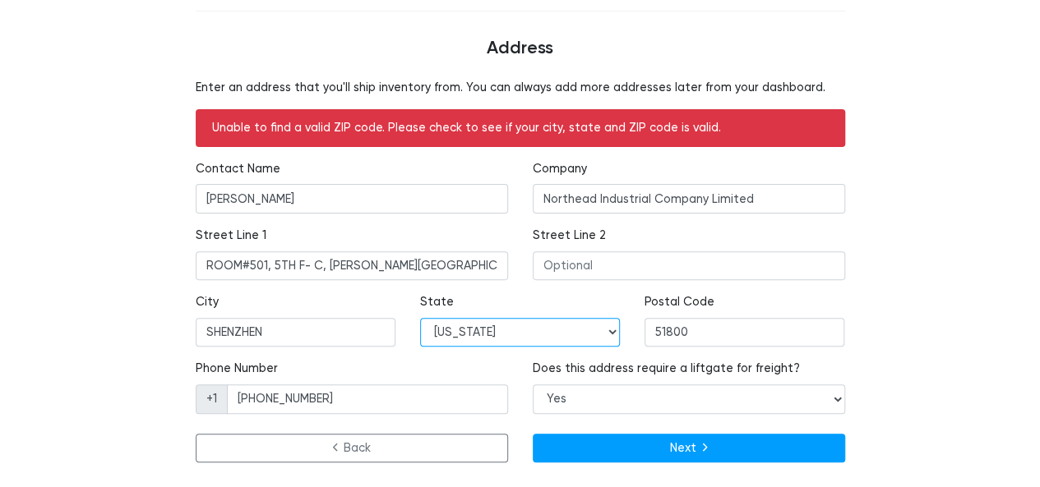
click at [503, 333] on select "Alabama Alaska Arizona Arkansas California Colorado Connecticut Delaware Distri…" at bounding box center [520, 333] width 200 height 30
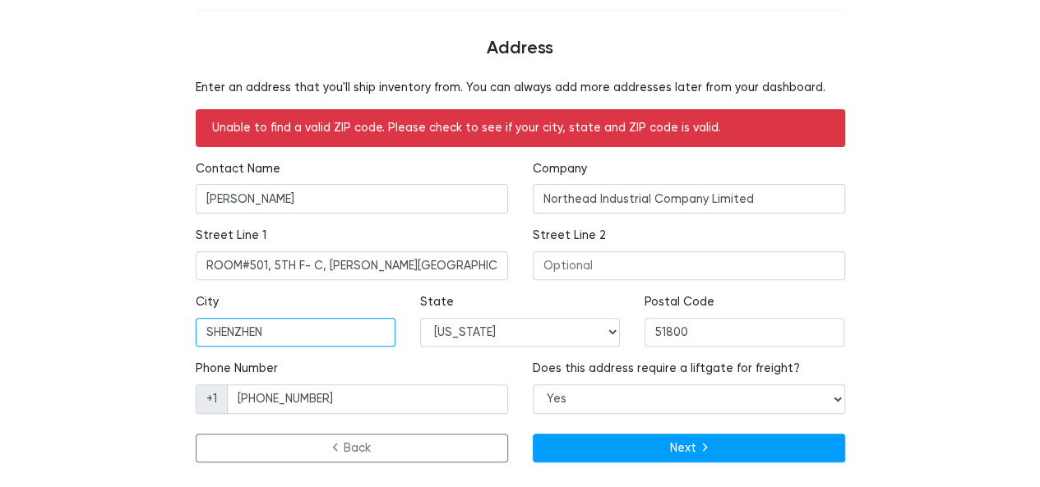
click at [317, 336] on input "SHENZHEN" at bounding box center [296, 333] width 200 height 30
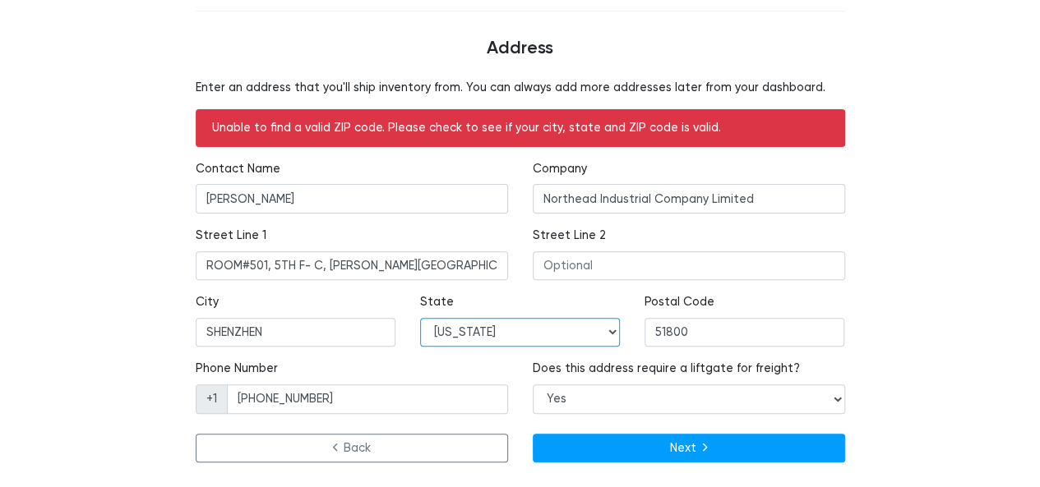
click at [578, 323] on select "Alabama Alaska Arizona Arkansas California Colorado Connecticut Delaware Distri…" at bounding box center [520, 333] width 200 height 30
click at [215, 354] on div "City SHENZHEN" at bounding box center [295, 326] width 224 height 67
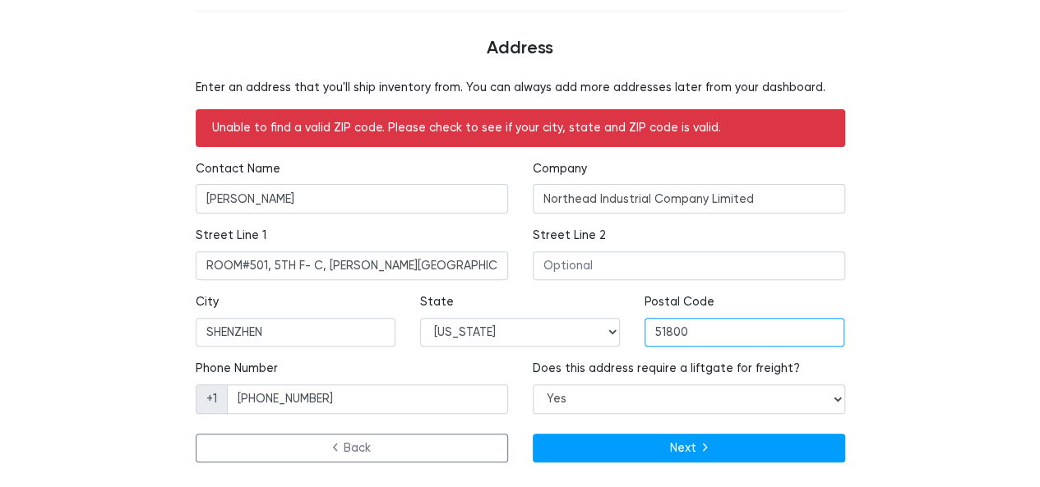
drag, startPoint x: 699, startPoint y: 331, endPoint x: 594, endPoint y: 331, distance: 105.2
click at [594, 331] on div "City SHENZHEN State Alabama Alaska Arizona Arkansas California Colorado Connect…" at bounding box center [520, 326] width 674 height 67
paste input "9985"
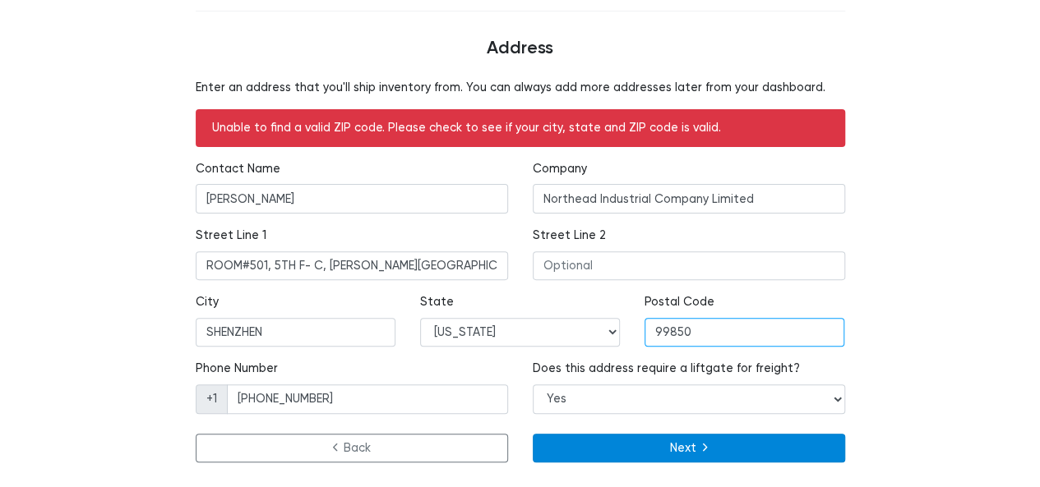
type input "99850"
click at [692, 448] on button "Next" at bounding box center [689, 449] width 312 height 30
click at [683, 446] on button "Next" at bounding box center [689, 449] width 312 height 30
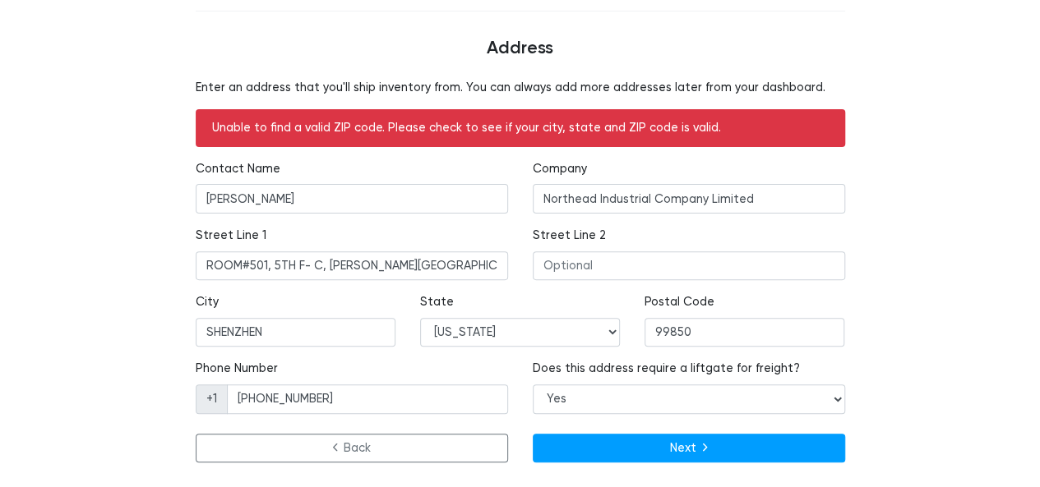
click at [911, 323] on div "Enter an address that you'll ship inventory from. You can always add more addre…" at bounding box center [520, 274] width 1011 height 391
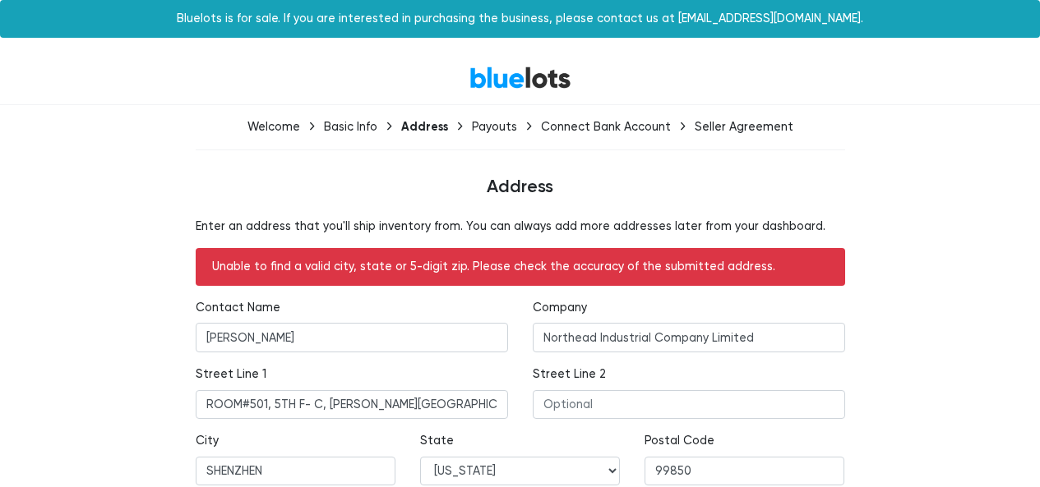
scroll to position [82, 0]
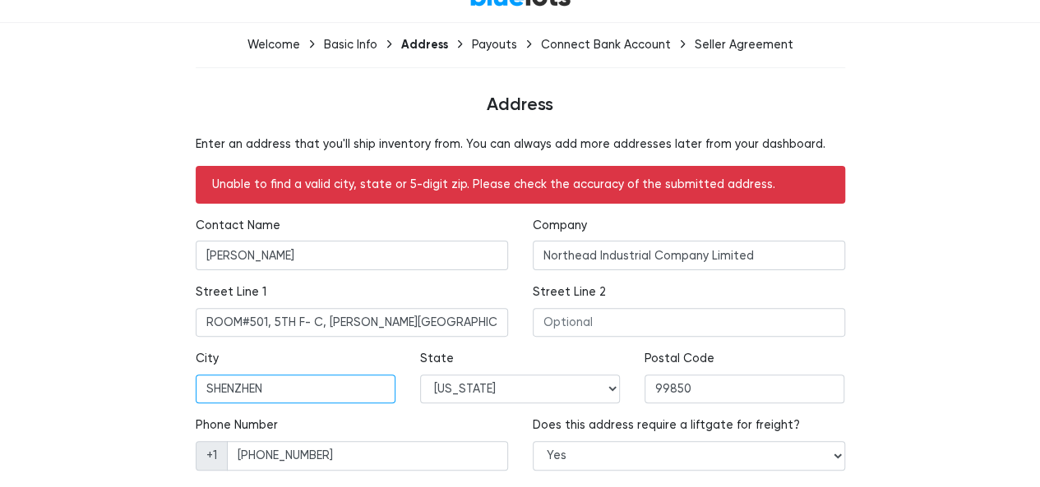
drag, startPoint x: 294, startPoint y: 387, endPoint x: 185, endPoint y: 386, distance: 109.3
click at [185, 386] on div "City SHENZHEN" at bounding box center [295, 383] width 224 height 67
paste input "Juneau"
type input "Juneau"
click at [869, 353] on div "Enter an address that you'll ship inventory from. You can always add more addre…" at bounding box center [520, 331] width 1011 height 391
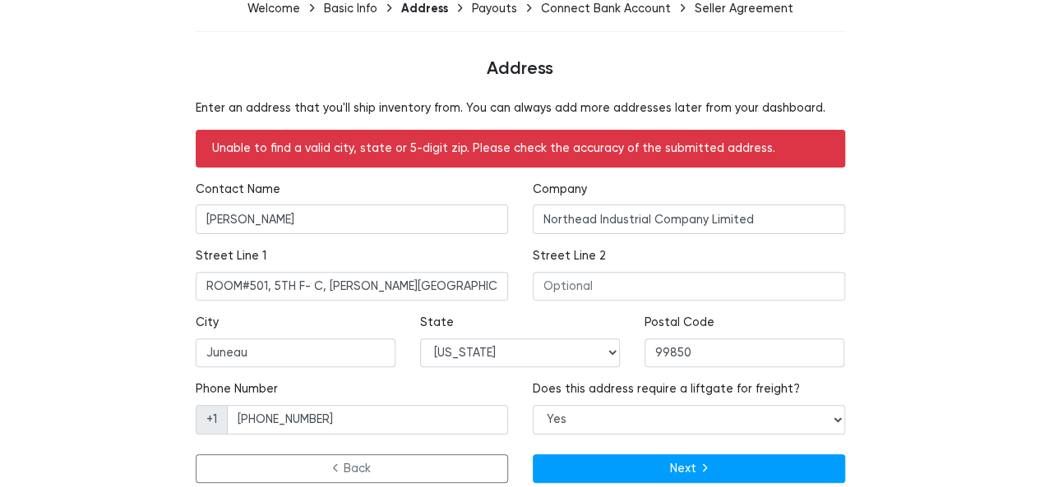
scroll to position [139, 0]
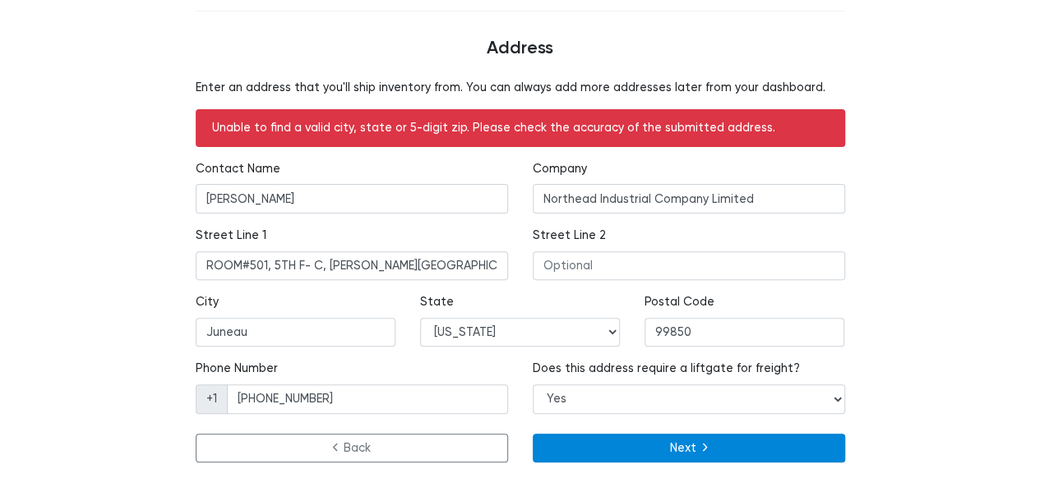
click at [733, 445] on button "Next" at bounding box center [689, 449] width 312 height 30
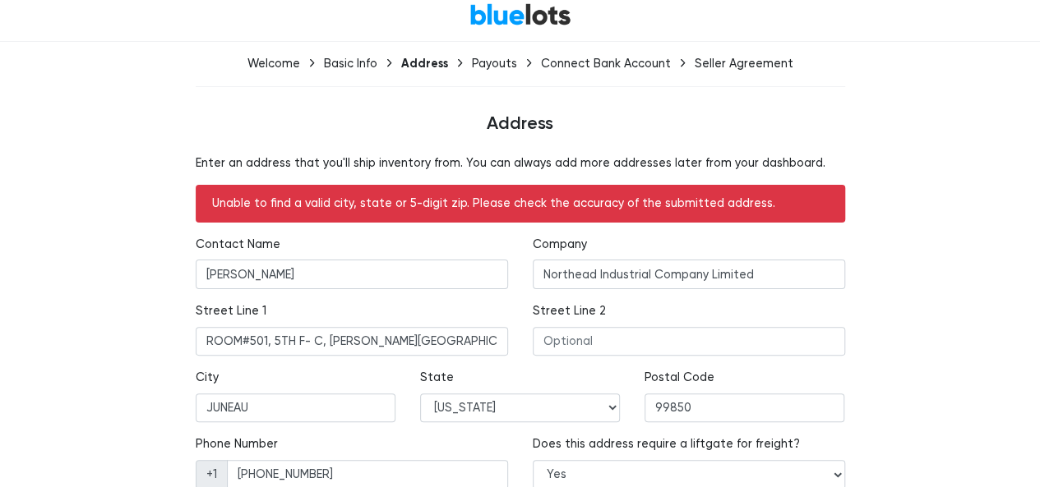
scroll to position [139, 0]
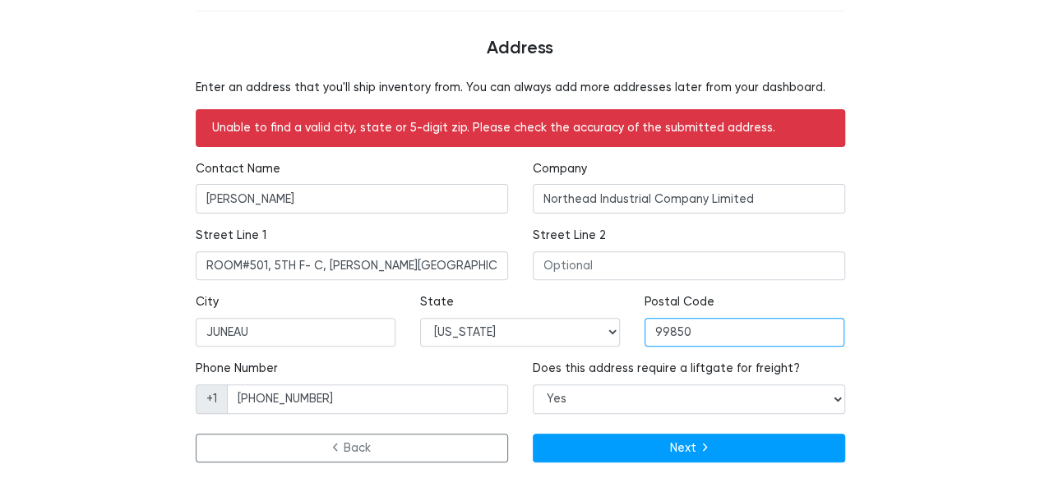
click at [664, 333] on input "99850" at bounding box center [744, 333] width 200 height 30
click at [890, 358] on div "Enter an address that you'll ship inventory from. You can always add more addre…" at bounding box center [520, 274] width 1011 height 391
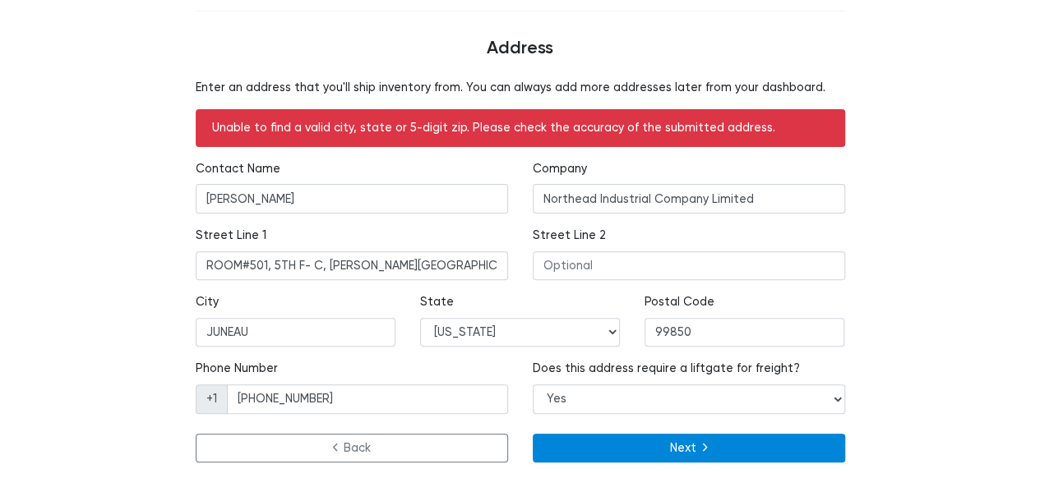
click at [692, 456] on button "Next" at bounding box center [689, 449] width 312 height 30
click at [691, 446] on button "Next" at bounding box center [689, 449] width 312 height 30
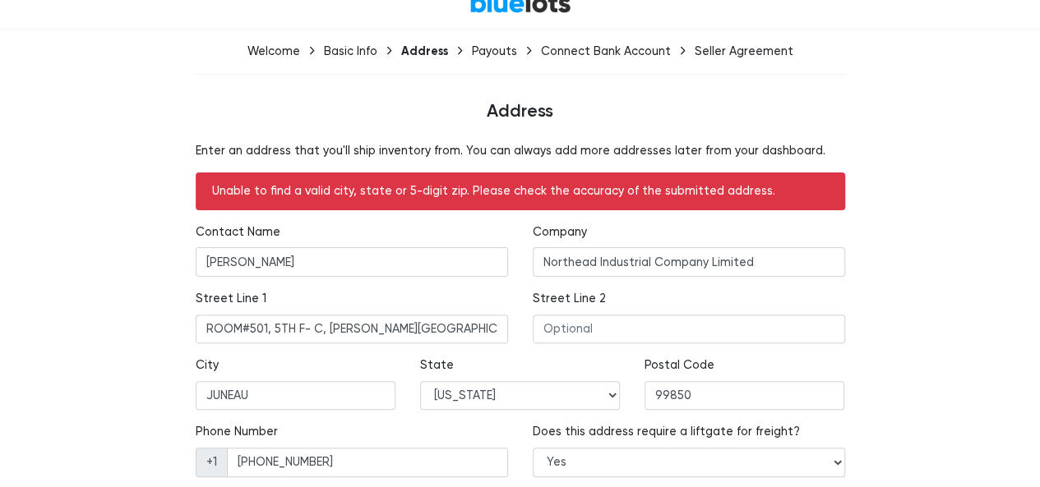
scroll to position [139, 0]
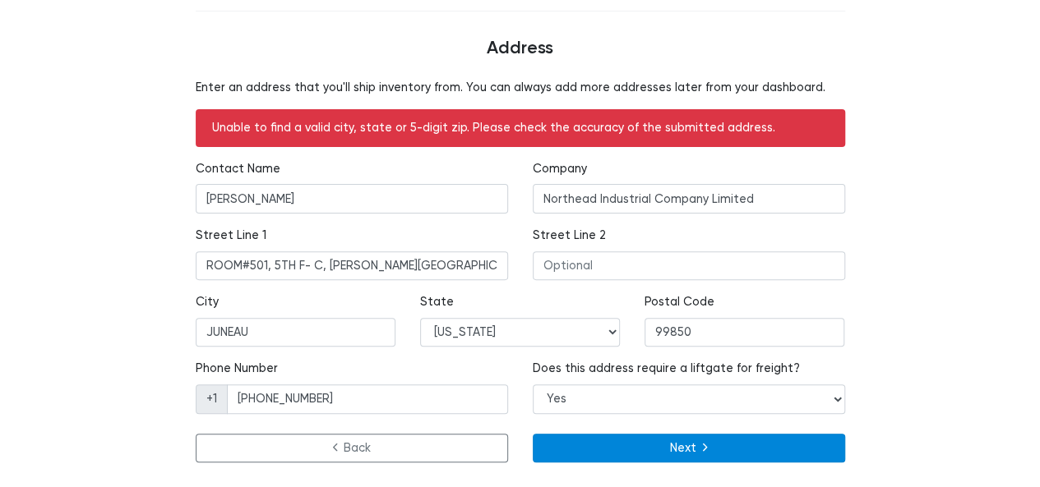
click at [678, 440] on button "Next" at bounding box center [689, 449] width 312 height 30
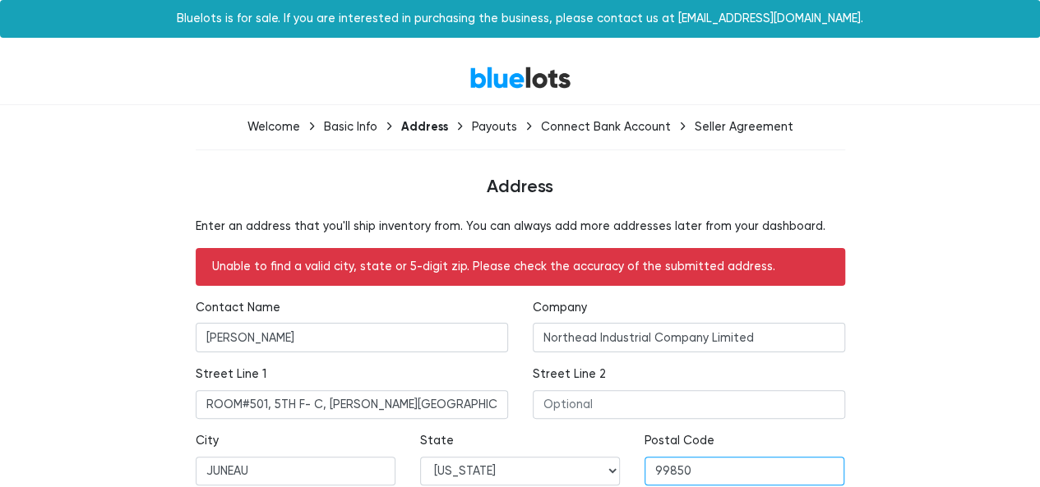
drag, startPoint x: 707, startPoint y: 459, endPoint x: 648, endPoint y: 464, distance: 59.4
click at [634, 459] on div "Postal Code 99850" at bounding box center [744, 465] width 224 height 67
paste input "03"
type input "99803"
drag, startPoint x: 964, startPoint y: 321, endPoint x: 939, endPoint y: 324, distance: 25.6
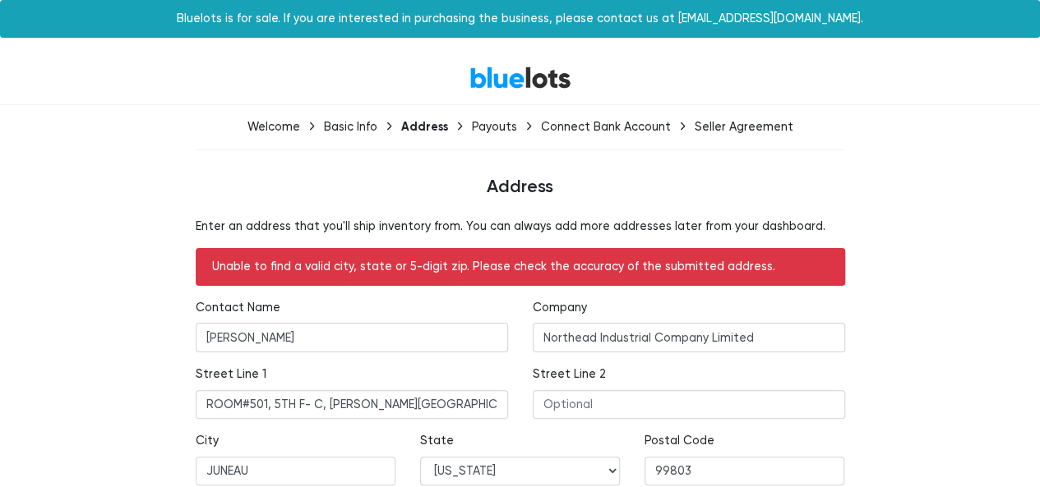
click at [963, 321] on div "Enter an address that you'll ship inventory from. You can always add more addre…" at bounding box center [520, 413] width 1011 height 391
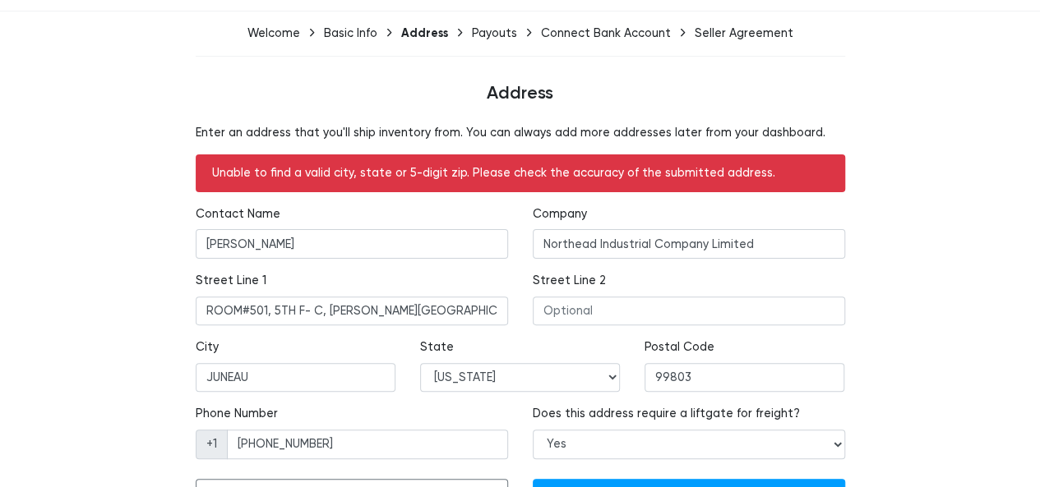
scroll to position [139, 0]
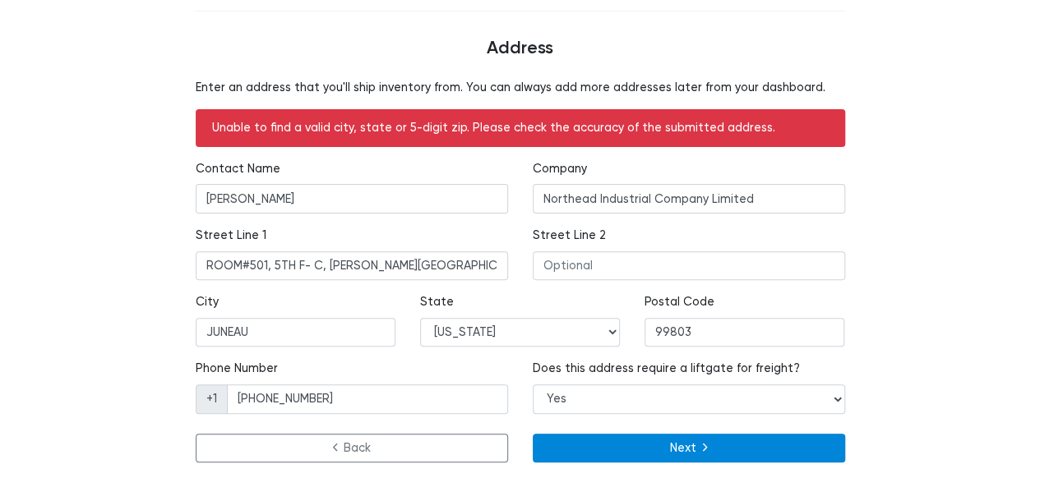
click at [672, 451] on button "Next" at bounding box center [689, 449] width 312 height 30
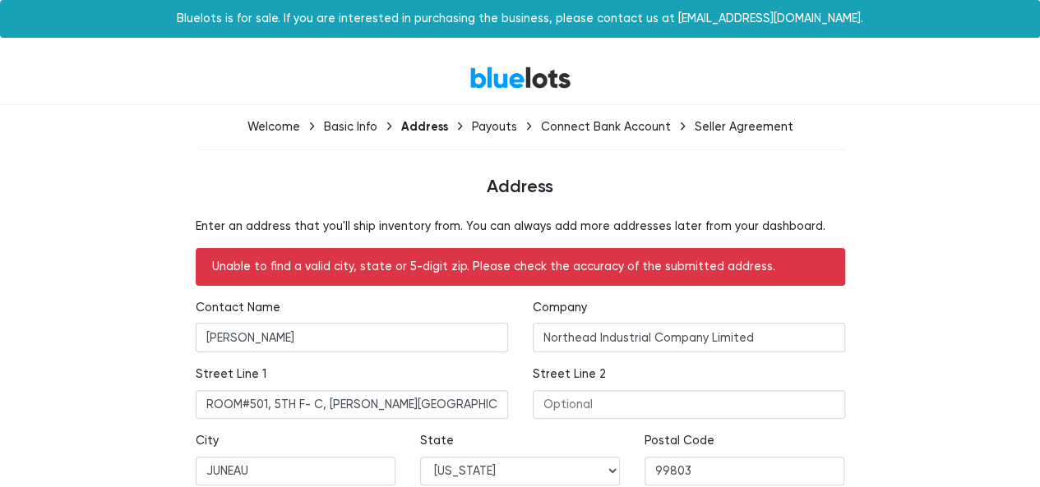
drag, startPoint x: 972, startPoint y: 331, endPoint x: 873, endPoint y: 343, distance: 100.1
click at [971, 331] on div "Enter an address that you'll ship inventory from. You can always add more addre…" at bounding box center [520, 413] width 1011 height 391
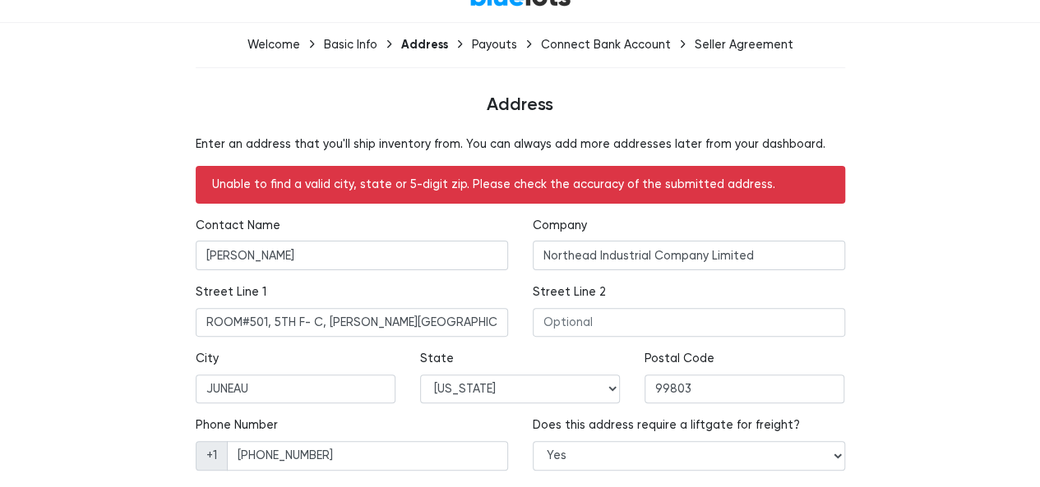
scroll to position [139, 0]
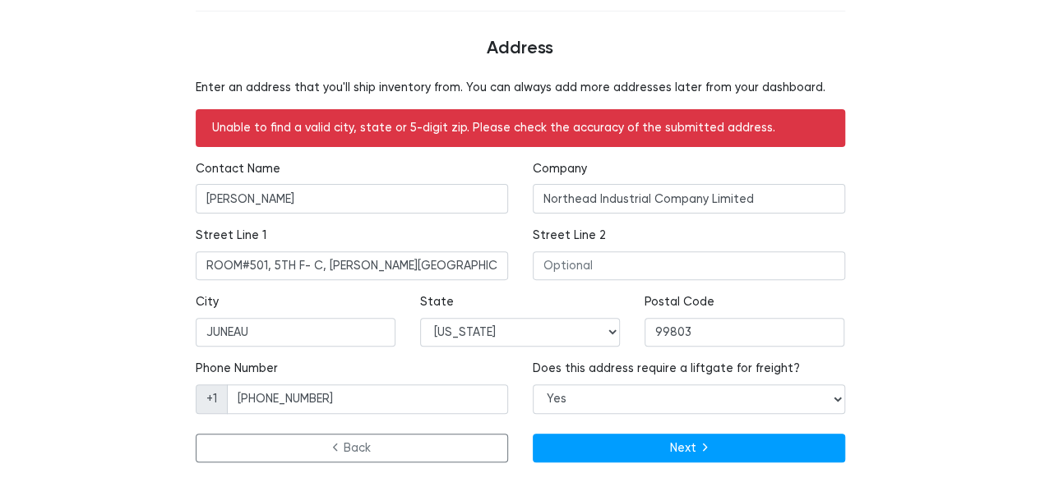
click at [903, 300] on div "Enter an address that you'll ship inventory from. You can always add more addre…" at bounding box center [520, 274] width 1011 height 391
click at [548, 337] on select "Alabama Alaska Arizona Arkansas California Colorado Connecticut Delaware Distri…" at bounding box center [520, 333] width 200 height 30
click at [414, 374] on div "Phone Number +1 (314) 872-8481" at bounding box center [352, 386] width 312 height 53
drag, startPoint x: 335, startPoint y: 335, endPoint x: 141, endPoint y: 335, distance: 193.2
click at [141, 335] on div "Enter an address that you'll ship inventory from. You can always add more addre…" at bounding box center [520, 274] width 1011 height 391
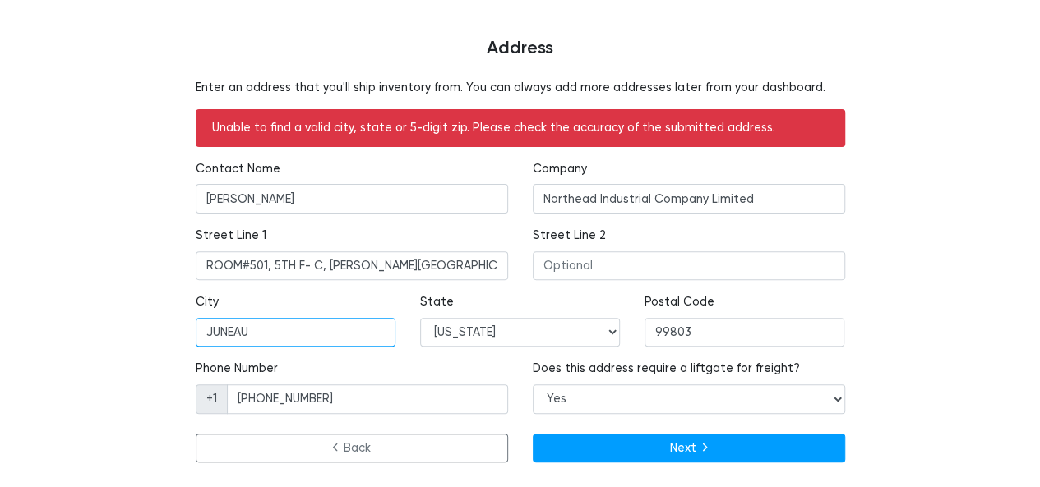
paste input "Anchorage"
type input "Anchorage"
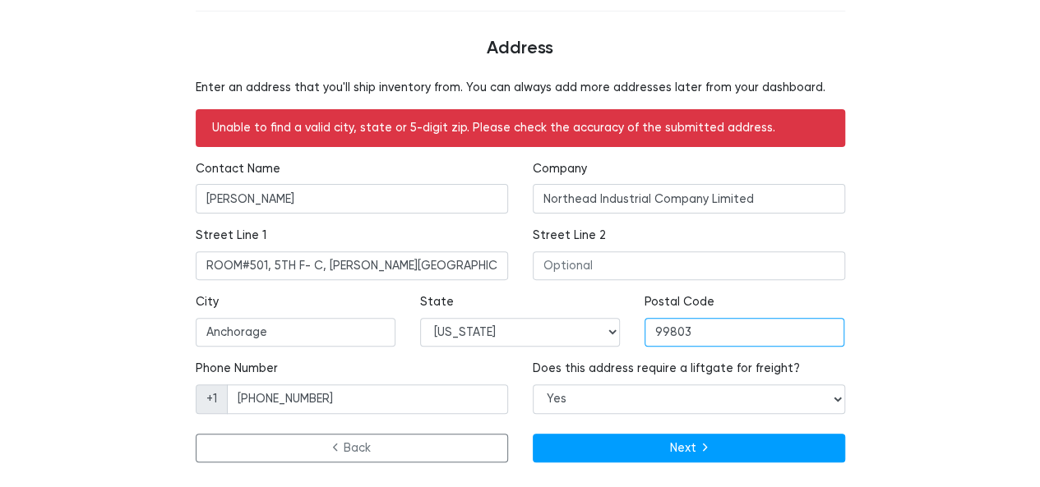
drag, startPoint x: 741, startPoint y: 325, endPoint x: 658, endPoint y: 341, distance: 85.4
click at [658, 341] on input "99803" at bounding box center [744, 333] width 200 height 30
paste input "511"
type input "99511"
click at [958, 287] on div "Enter an address that you'll ship inventory from. You can always add more addre…" at bounding box center [520, 274] width 1011 height 391
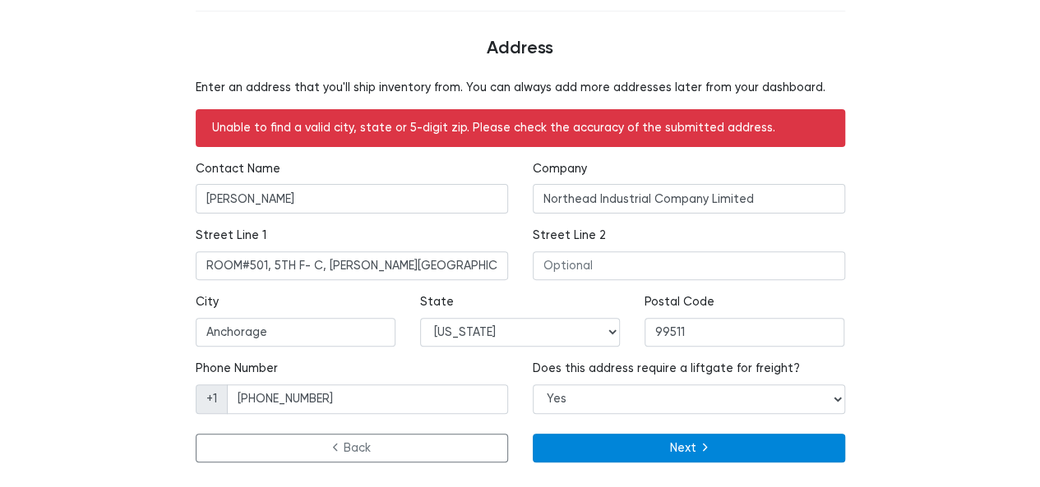
click at [700, 445] on button "Next" at bounding box center [689, 449] width 312 height 30
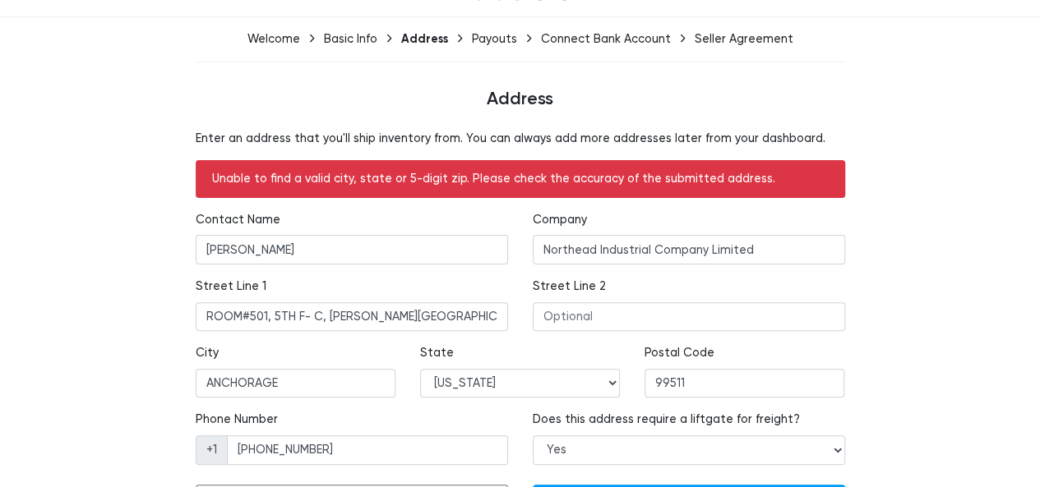
scroll to position [139, 0]
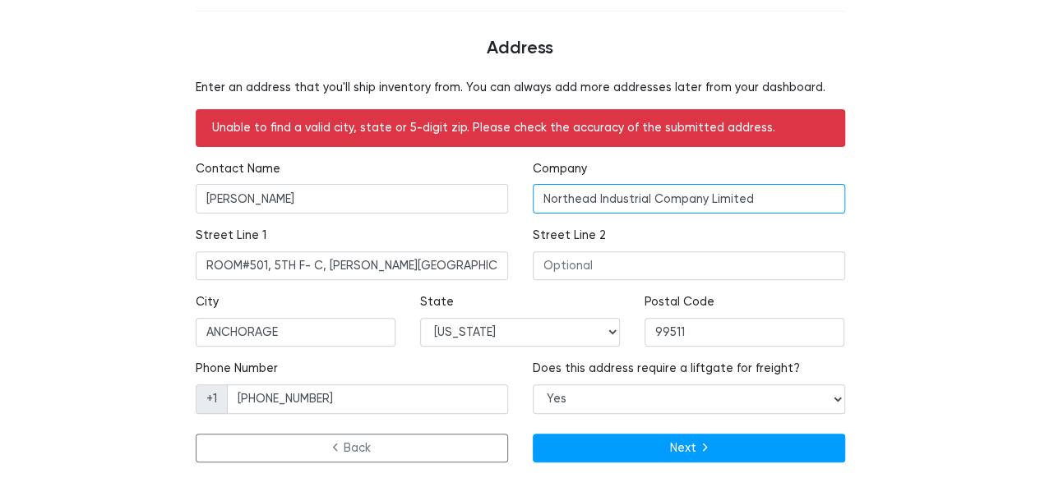
drag, startPoint x: 796, startPoint y: 212, endPoint x: 802, endPoint y: 201, distance: 12.5
click at [801, 207] on input "Northead Industrial Company Limited" at bounding box center [689, 199] width 312 height 30
click at [685, 91] on p "Enter an address that you'll ship inventory from. You can always add more addre…" at bounding box center [520, 88] width 649 height 18
